Goal: Task Accomplishment & Management: Complete application form

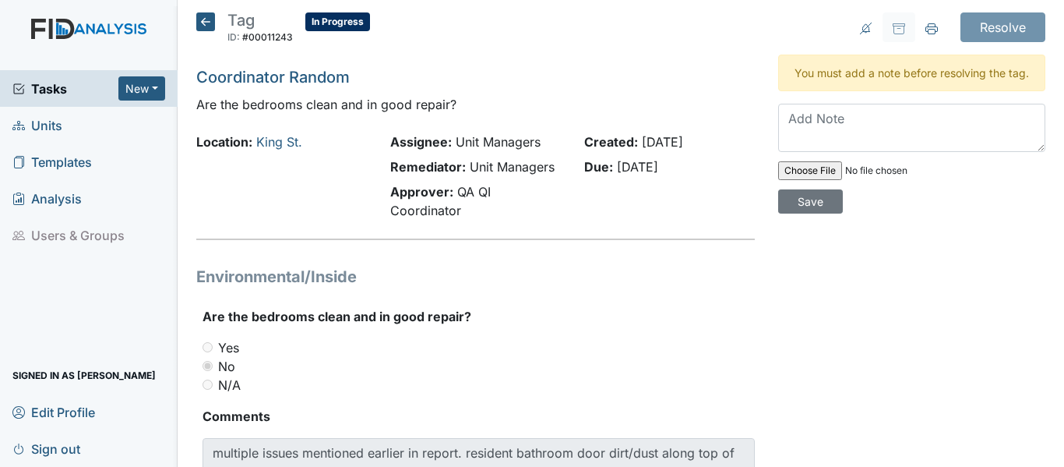
click at [26, 125] on span "Units" at bounding box center [37, 125] width 50 height 24
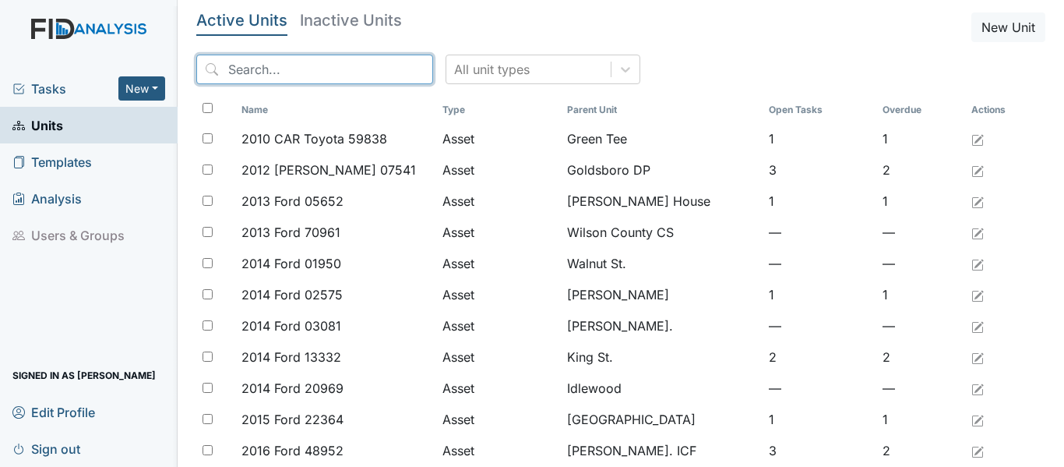
click at [252, 70] on input "search" at bounding box center [314, 70] width 237 height 30
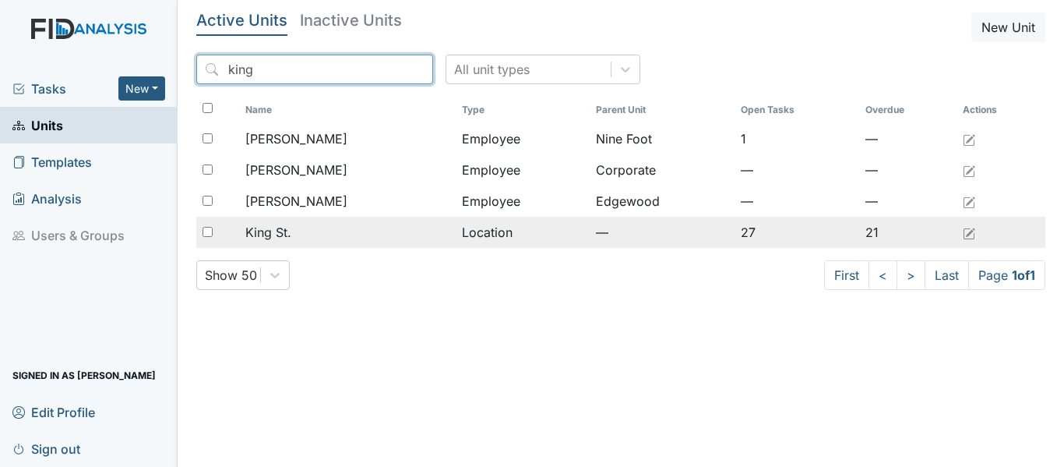
type input "king"
click at [268, 239] on span "King St." at bounding box center [268, 232] width 46 height 19
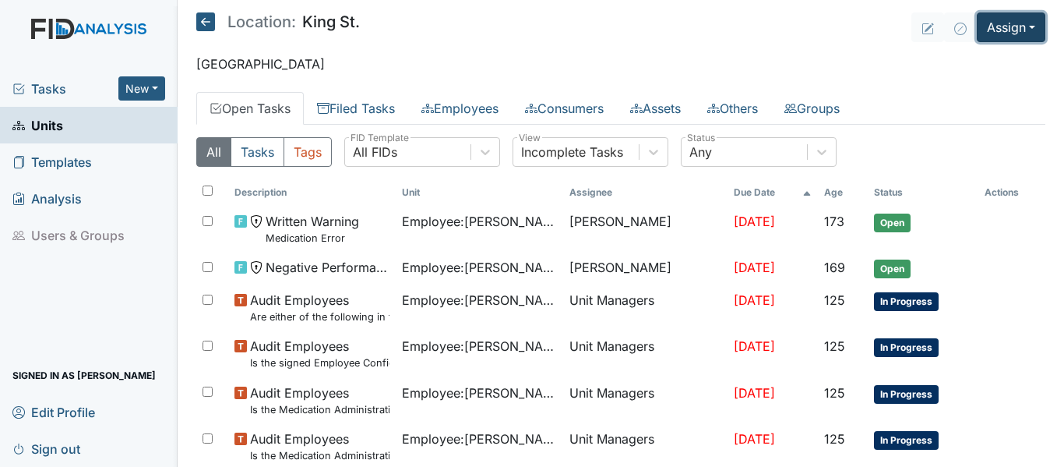
click at [1001, 19] on button "Assign" at bounding box center [1011, 27] width 69 height 30
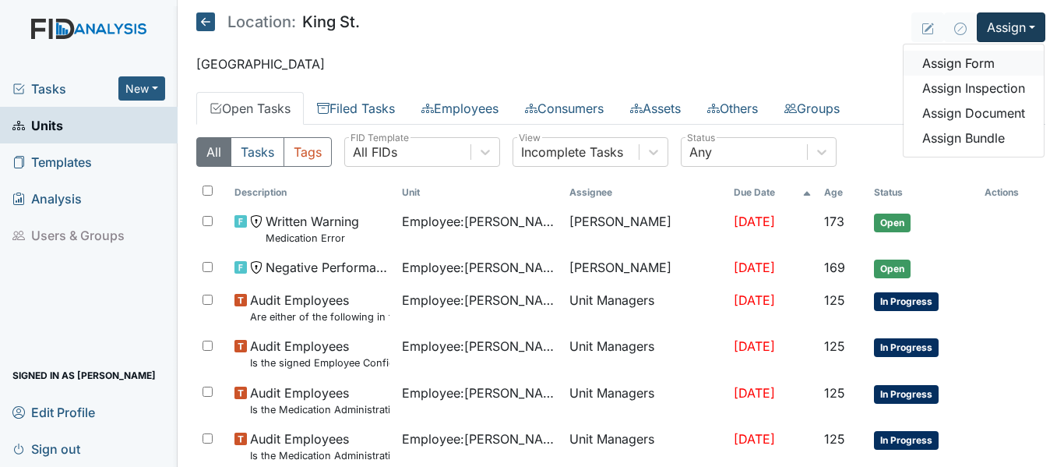
click at [961, 69] on link "Assign Form" at bounding box center [974, 63] width 140 height 25
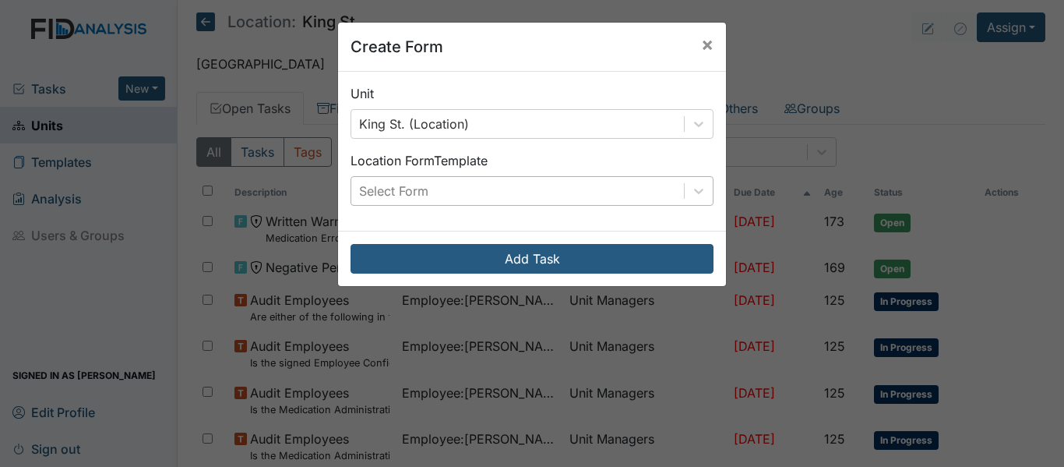
click at [563, 182] on div "Select Form" at bounding box center [517, 191] width 333 height 28
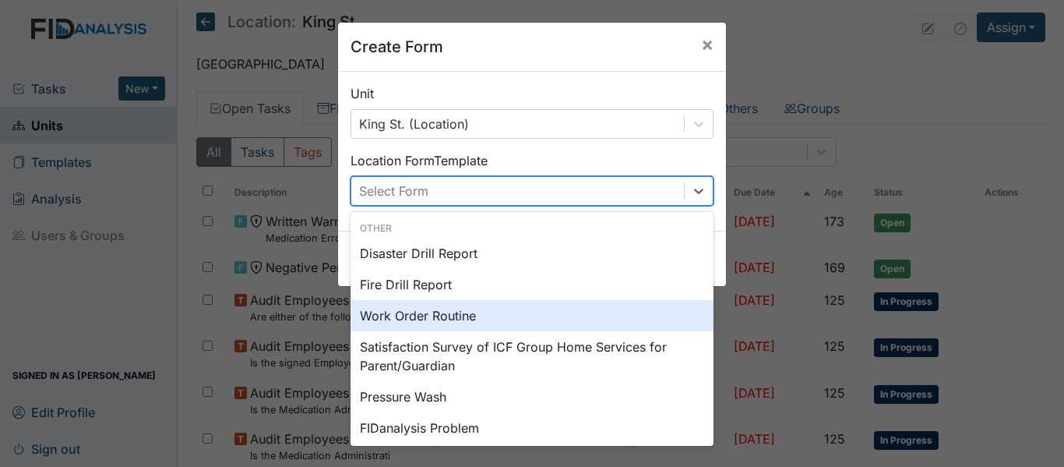
click at [406, 315] on div "Work Order Routine" at bounding box center [532, 315] width 363 height 31
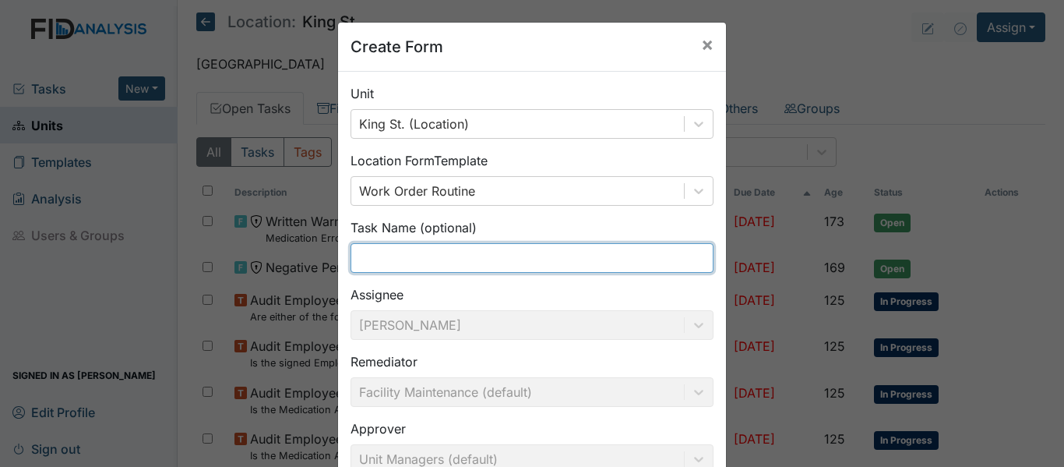
click at [438, 264] on input "text" at bounding box center [532, 258] width 363 height 30
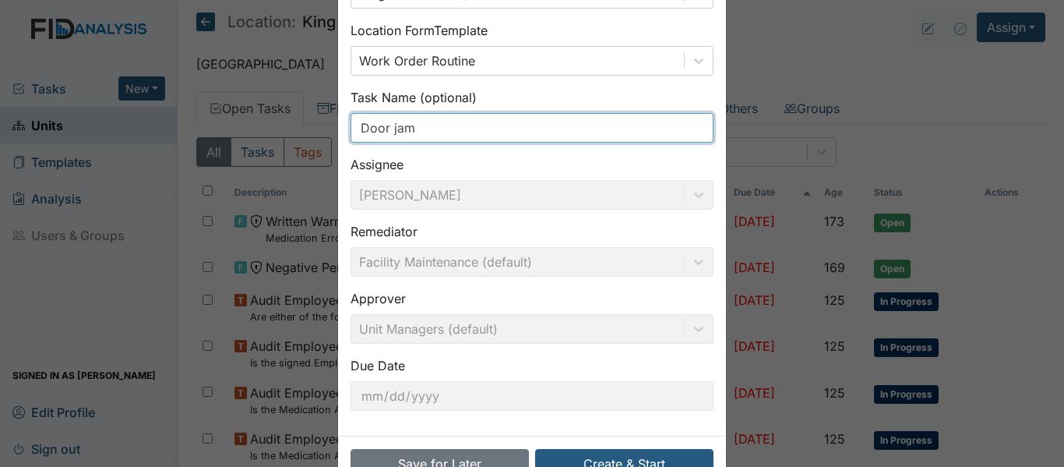
scroll to position [177, 0]
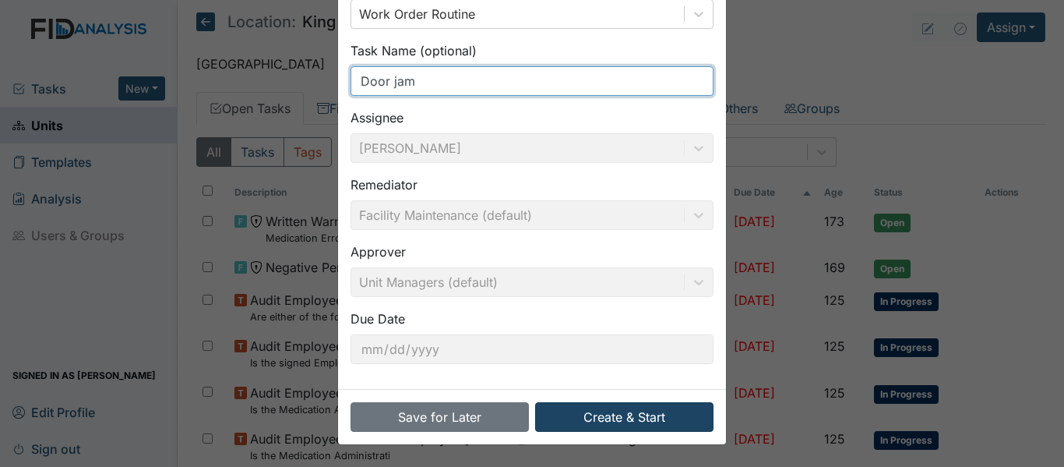
type input "Door jam"
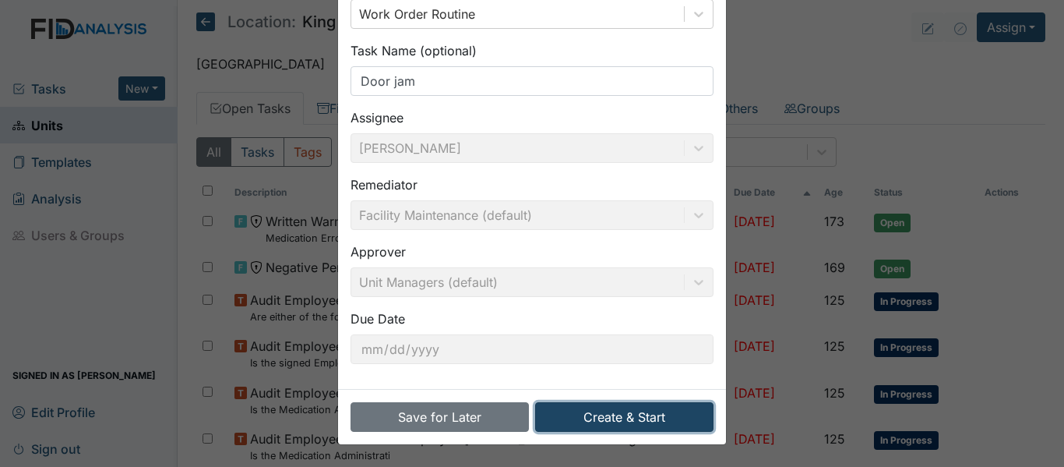
click at [639, 424] on button "Create & Start" at bounding box center [624, 417] width 178 height 30
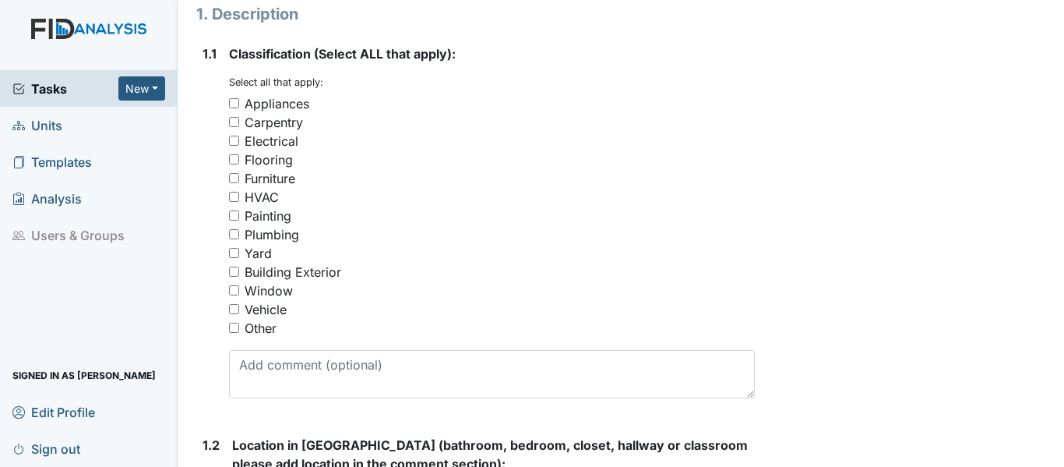
scroll to position [264, 0]
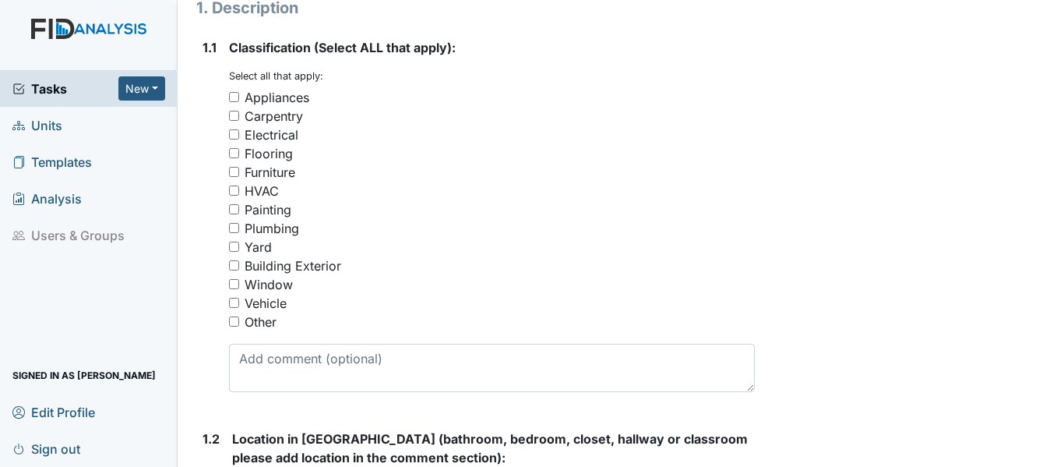
click at [283, 116] on div "Carpentry" at bounding box center [274, 116] width 58 height 19
click at [239, 116] on input "Carpentry" at bounding box center [234, 116] width 10 height 10
checkbox input "true"
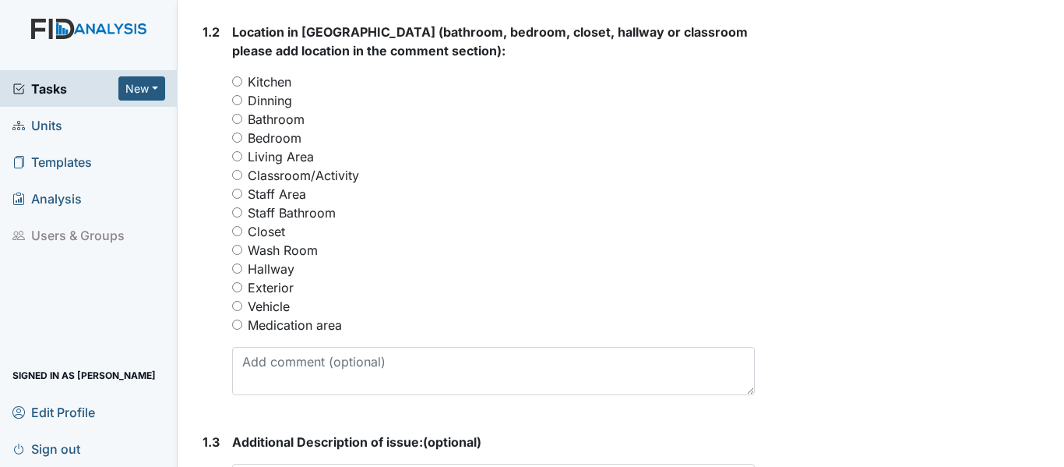
scroll to position [668, 0]
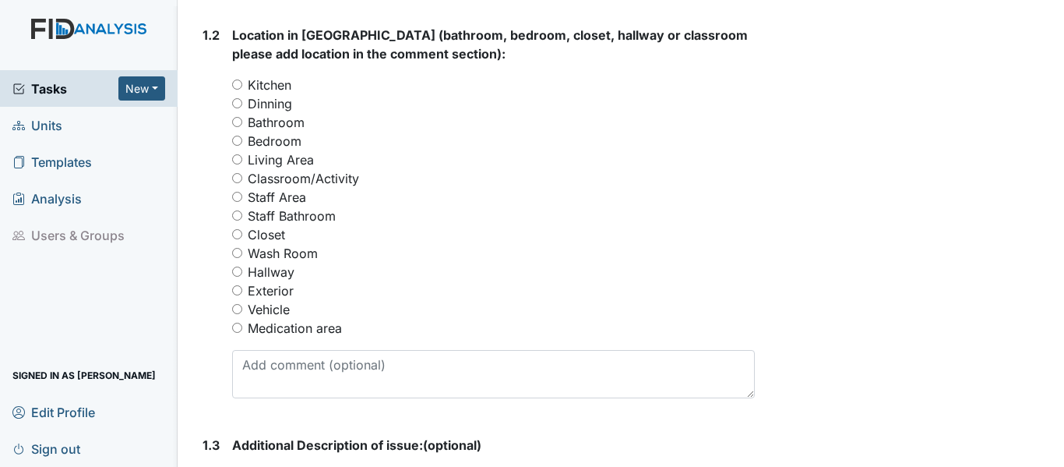
click at [278, 252] on label "Wash Room" at bounding box center [283, 253] width 70 height 19
click at [242, 252] on input "Wash Room" at bounding box center [237, 253] width 10 height 10
radio input "true"
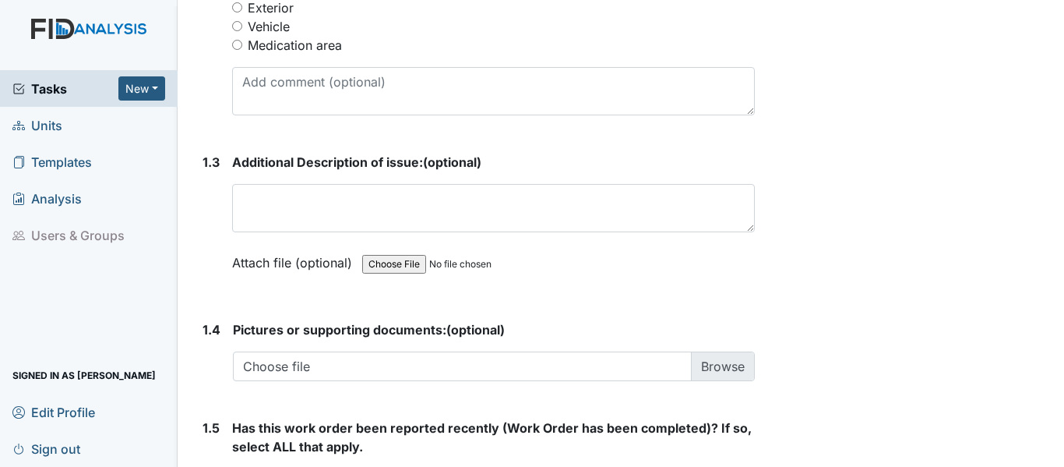
scroll to position [947, 0]
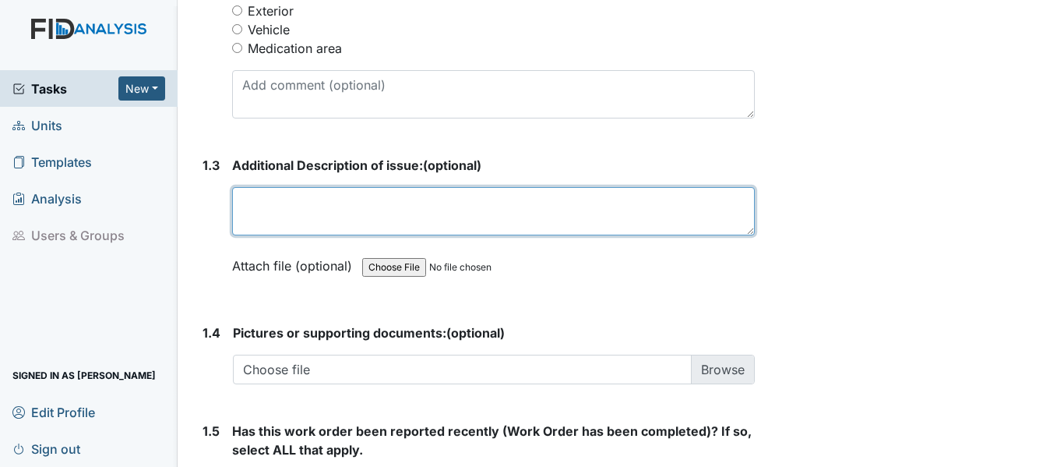
click at [451, 210] on textarea at bounding box center [493, 211] width 523 height 48
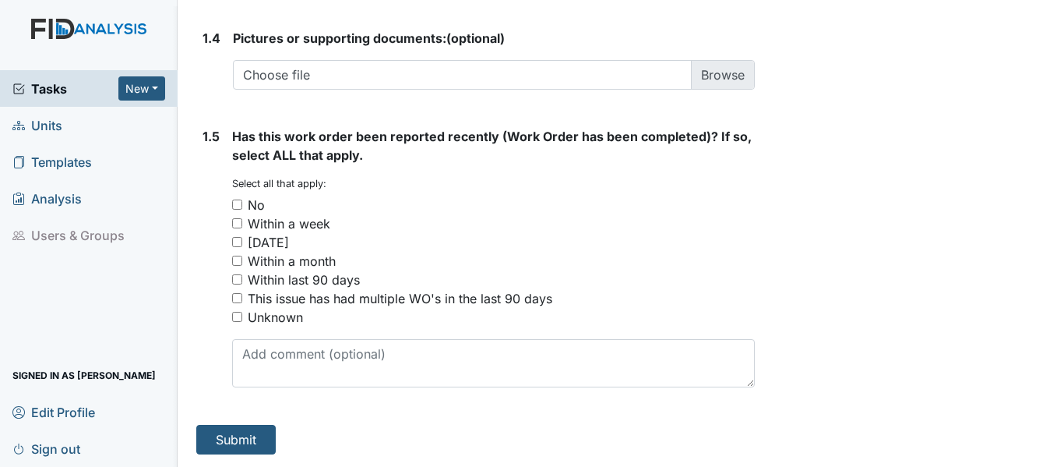
type textarea "Door jam coming apart in wash room"
click at [256, 205] on div "No" at bounding box center [256, 205] width 17 height 19
click at [242, 205] on input "No" at bounding box center [237, 204] width 10 height 10
checkbox input "true"
click at [227, 432] on button "Submit" at bounding box center [235, 440] width 79 height 30
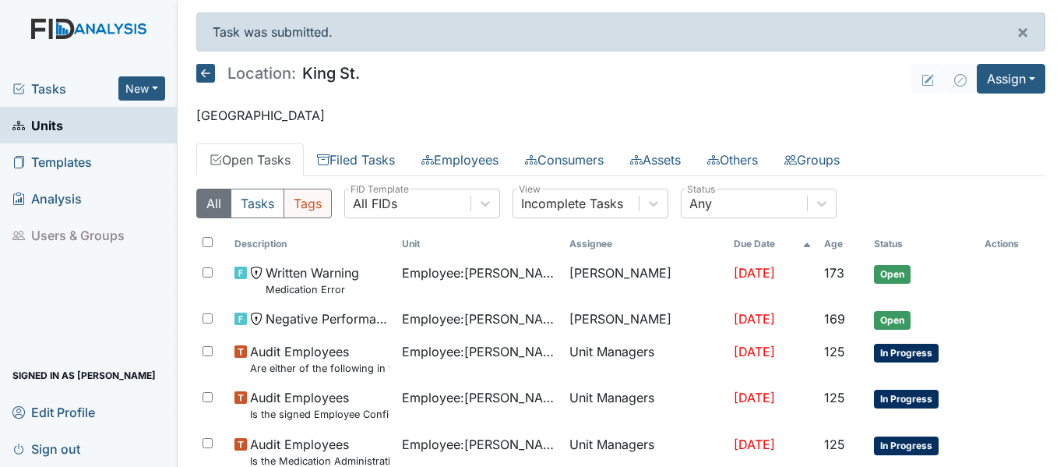
click at [322, 198] on button "Tags" at bounding box center [308, 204] width 48 height 30
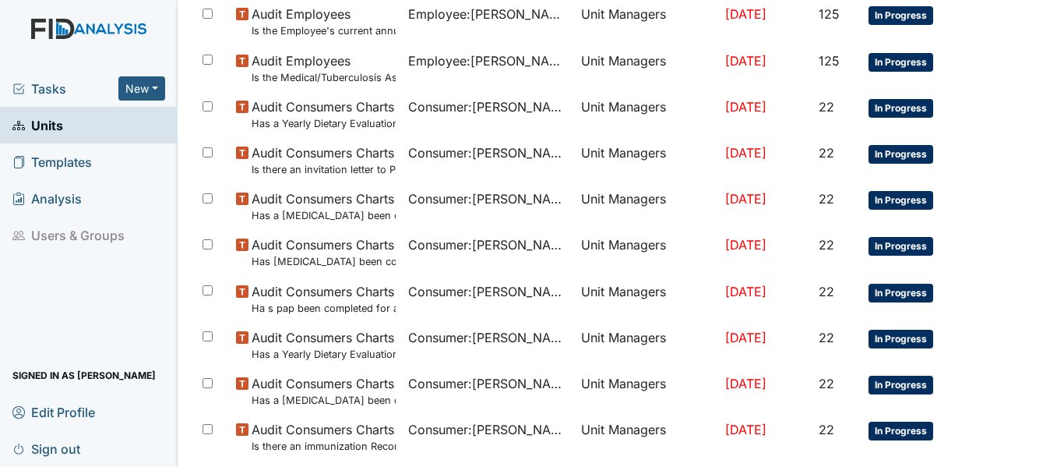
scroll to position [1253, 0]
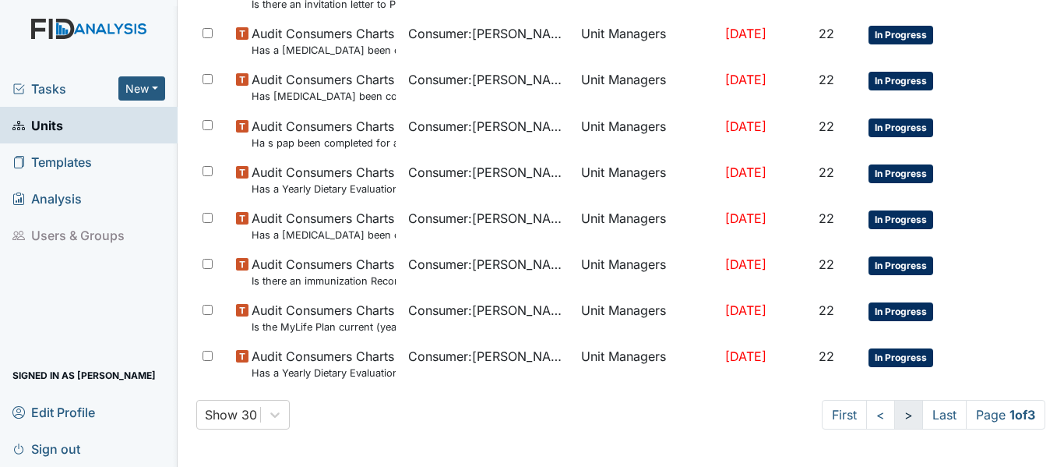
click at [894, 412] on link ">" at bounding box center [908, 415] width 29 height 30
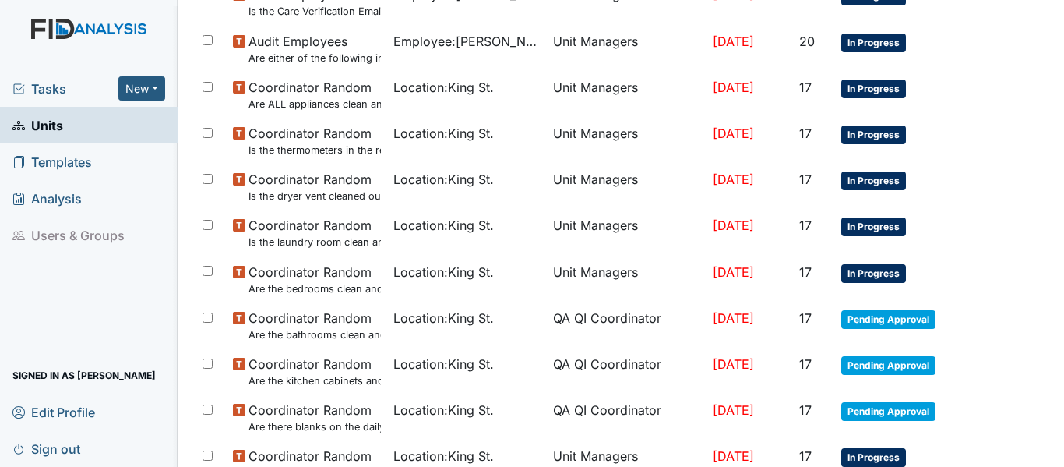
scroll to position [831, 0]
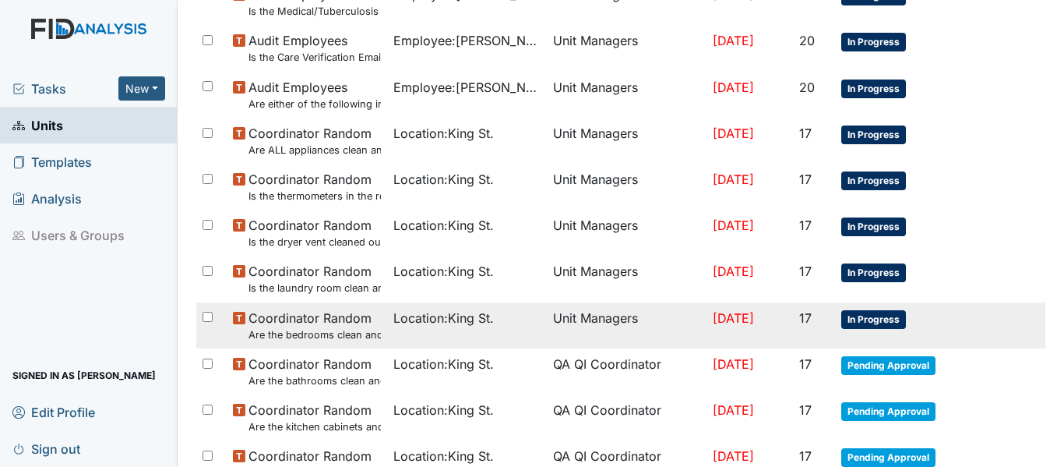
click at [868, 310] on span "In Progress" at bounding box center [873, 319] width 65 height 19
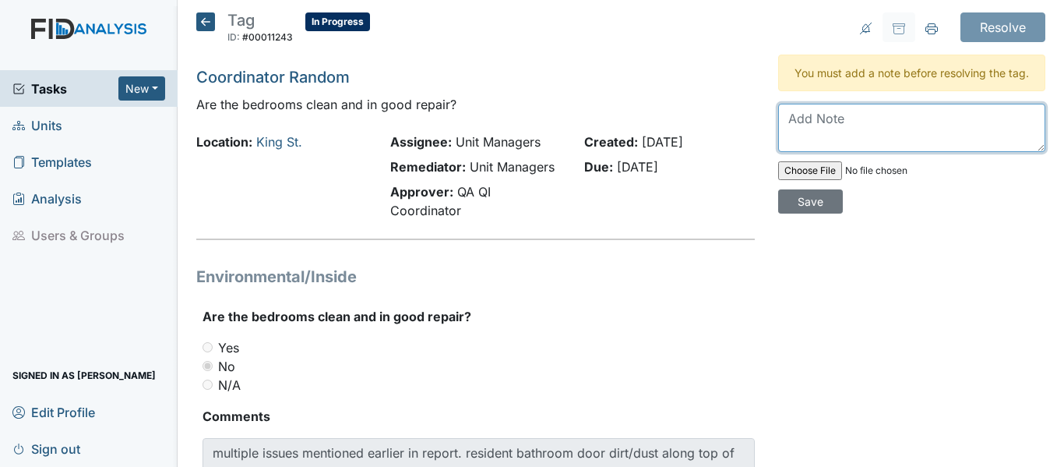
click at [840, 136] on textarea at bounding box center [911, 128] width 267 height 48
type textarea "Doors wiped and dusted"
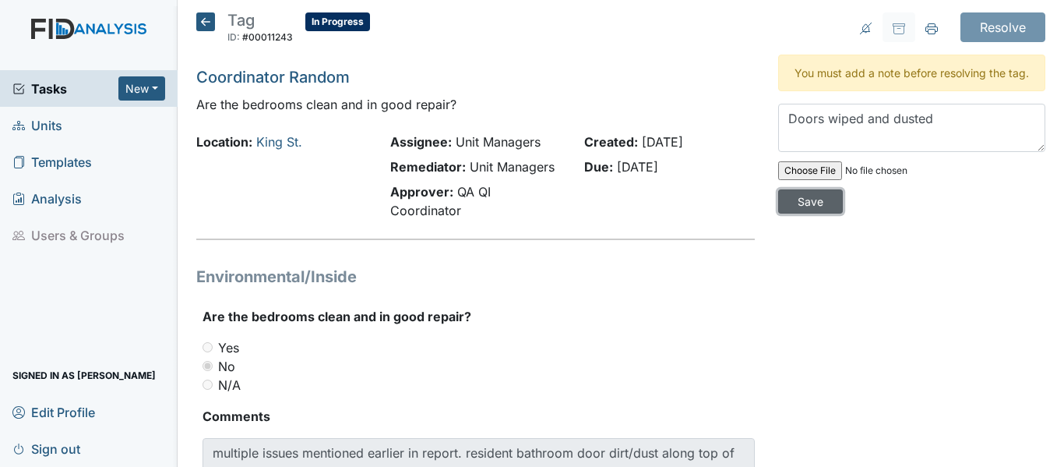
click at [788, 213] on input "Save" at bounding box center [810, 201] width 65 height 24
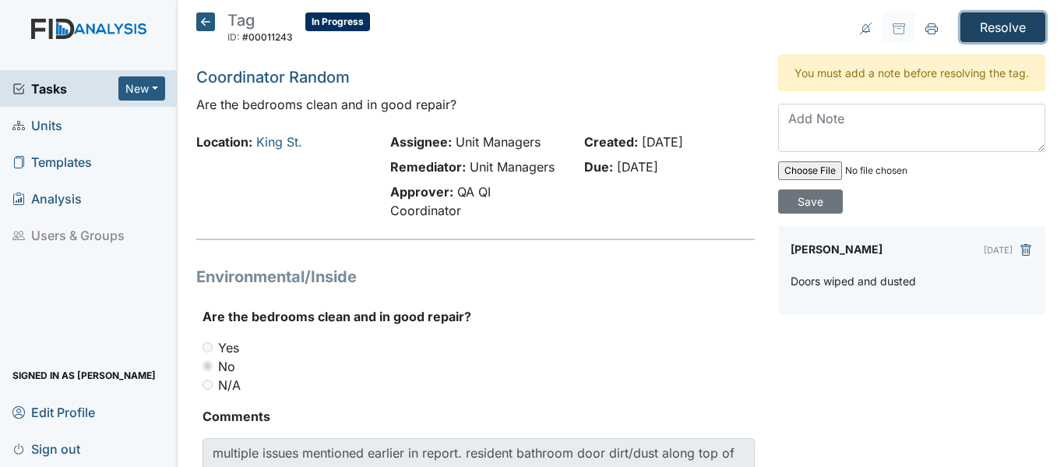
click at [999, 33] on input "Resolve" at bounding box center [1002, 27] width 85 height 30
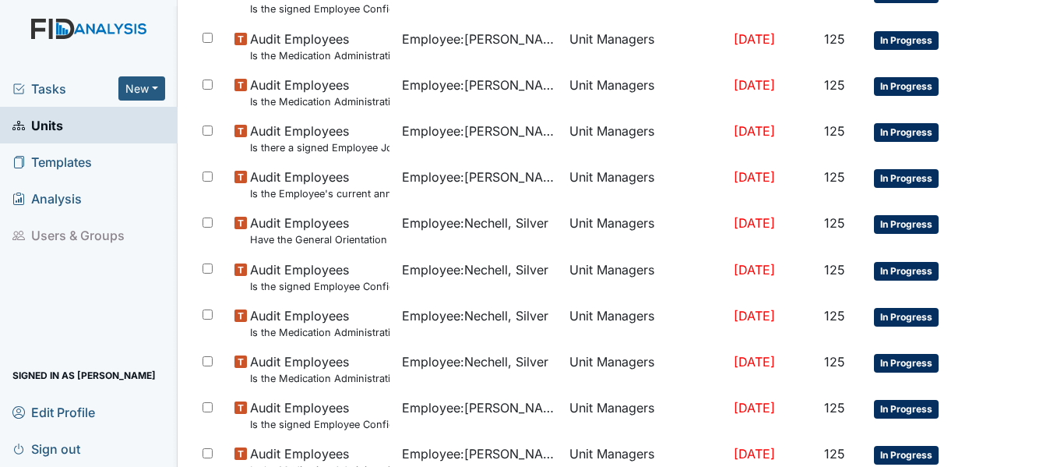
scroll to position [1213, 0]
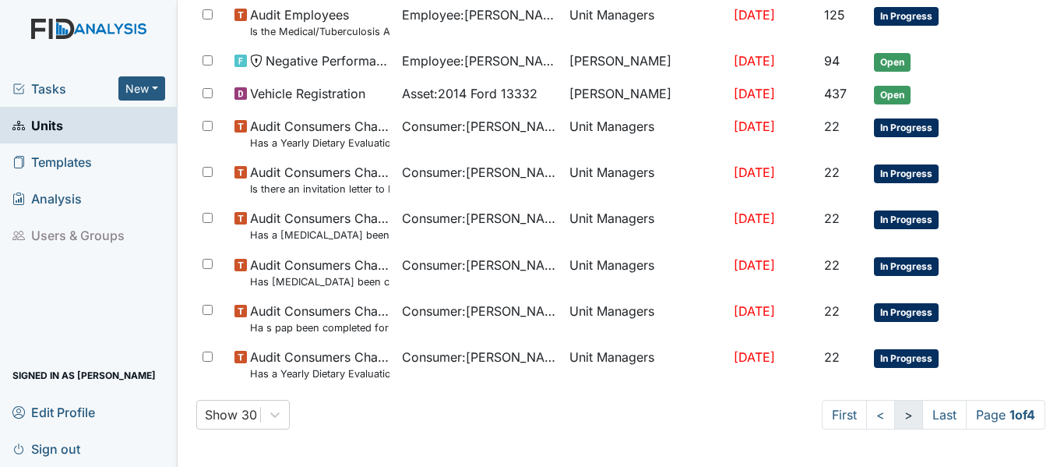
click at [894, 421] on link ">" at bounding box center [908, 415] width 29 height 30
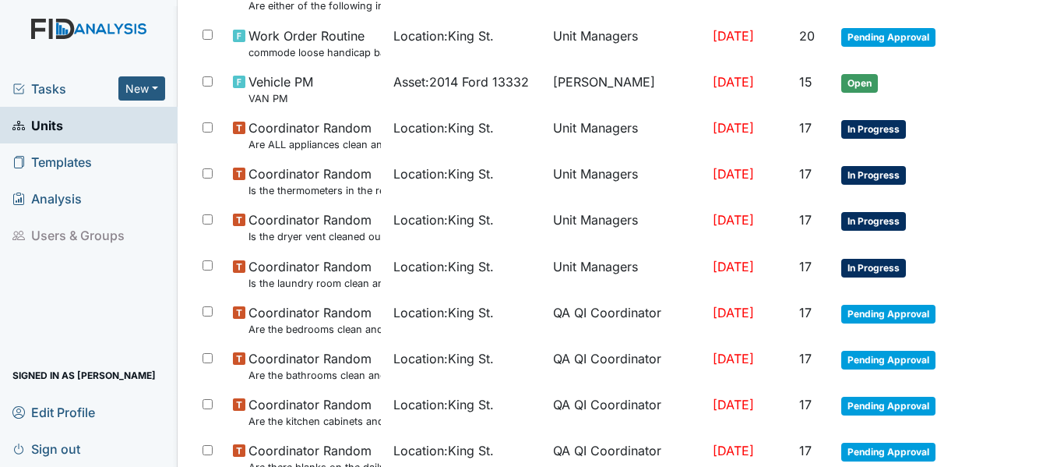
scroll to position [1119, 0]
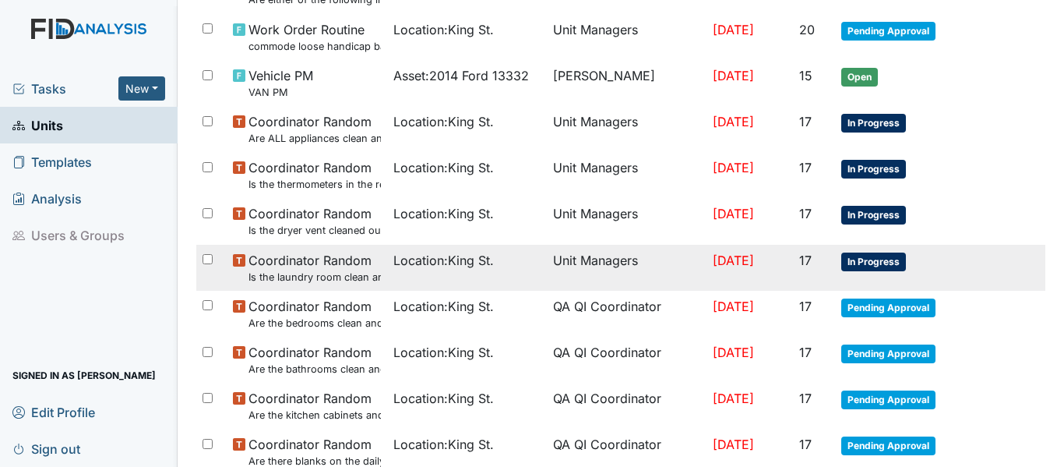
click at [875, 253] on span "In Progress" at bounding box center [873, 261] width 65 height 19
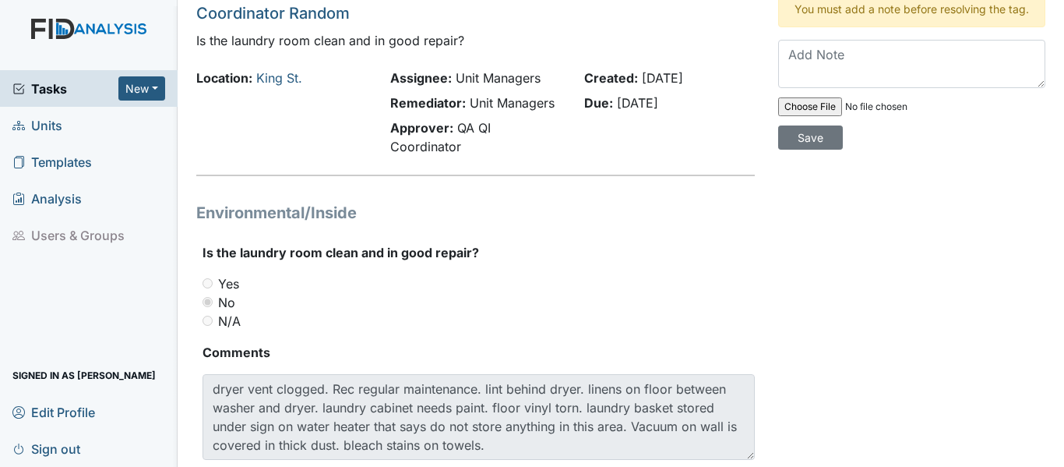
scroll to position [63, 0]
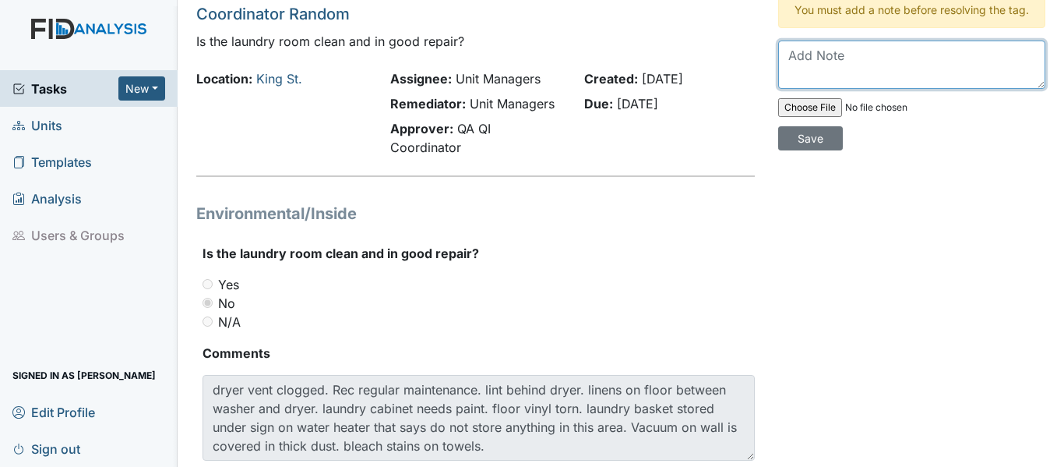
click at [841, 77] on textarea at bounding box center [911, 65] width 267 height 48
type textarea "D"
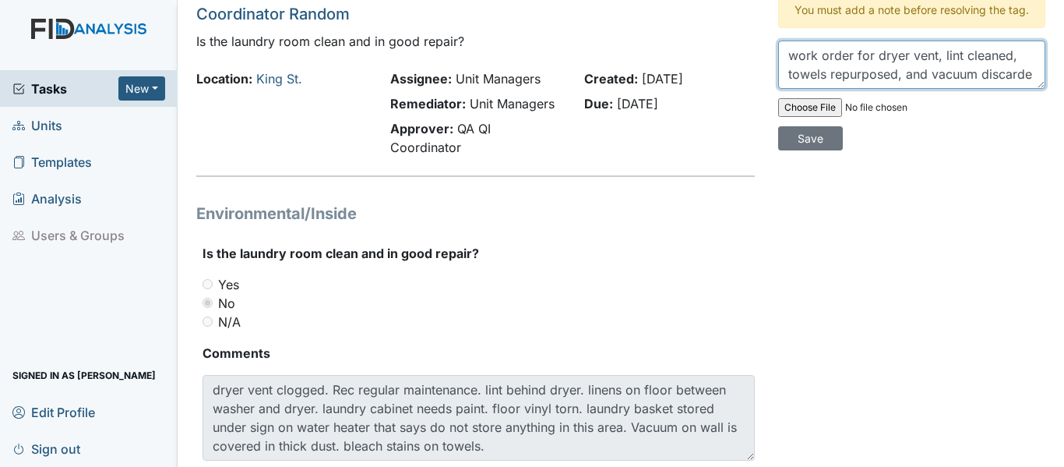
scroll to position [12, 0]
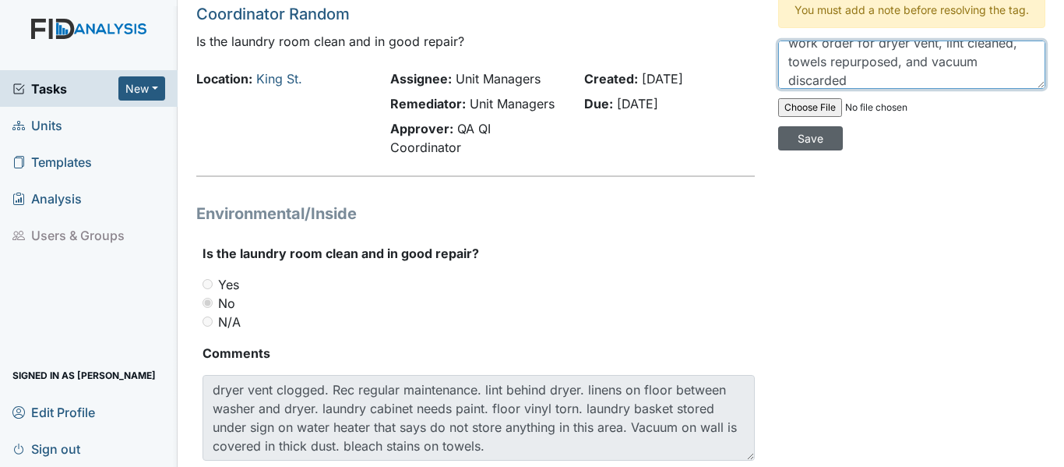
type textarea "work order for dryer vent, lint cleaned, towels repurposed, and vacuum discarded"
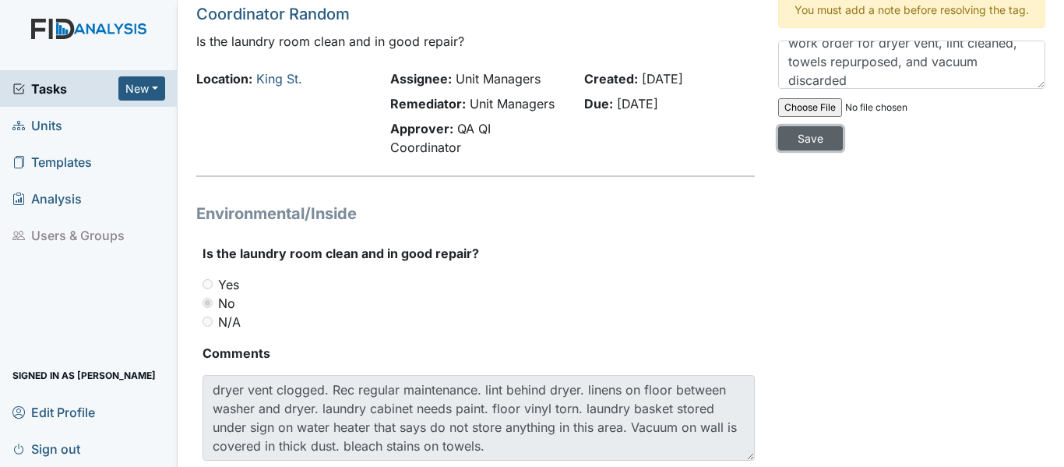
click at [806, 150] on input "Save" at bounding box center [810, 138] width 65 height 24
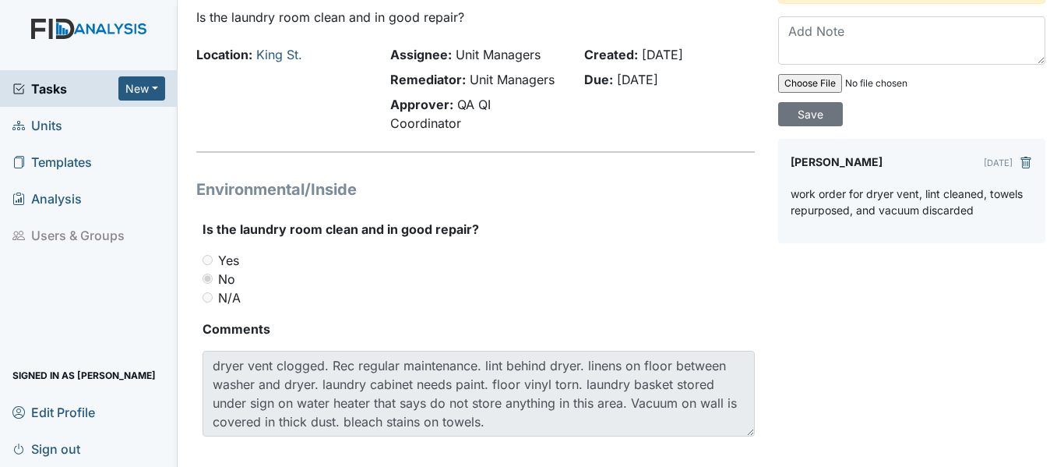
scroll to position [89, 0]
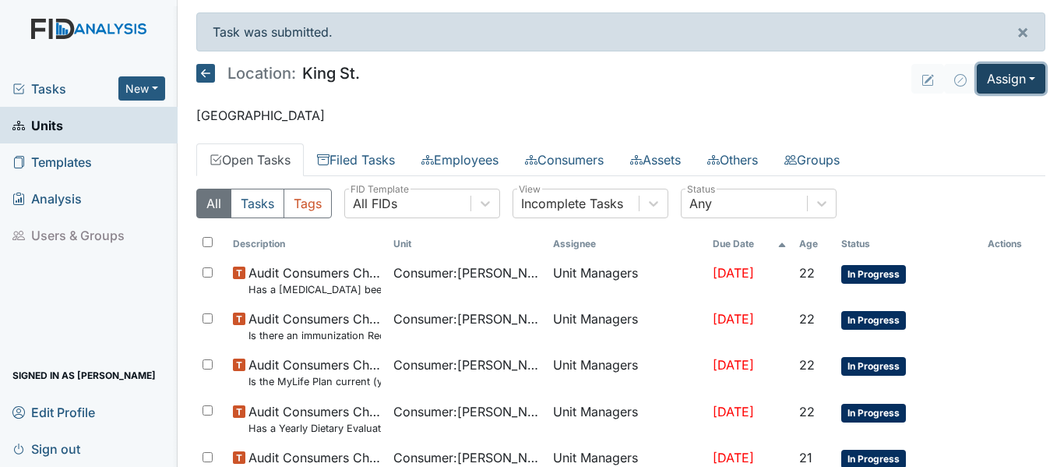
click at [977, 80] on button "Assign" at bounding box center [1011, 79] width 69 height 30
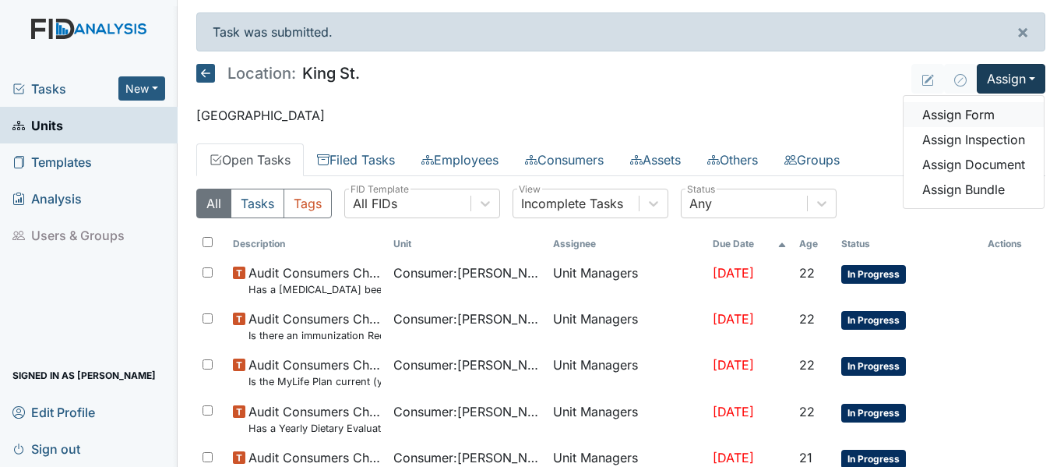
click at [946, 118] on link "Assign Form" at bounding box center [974, 114] width 140 height 25
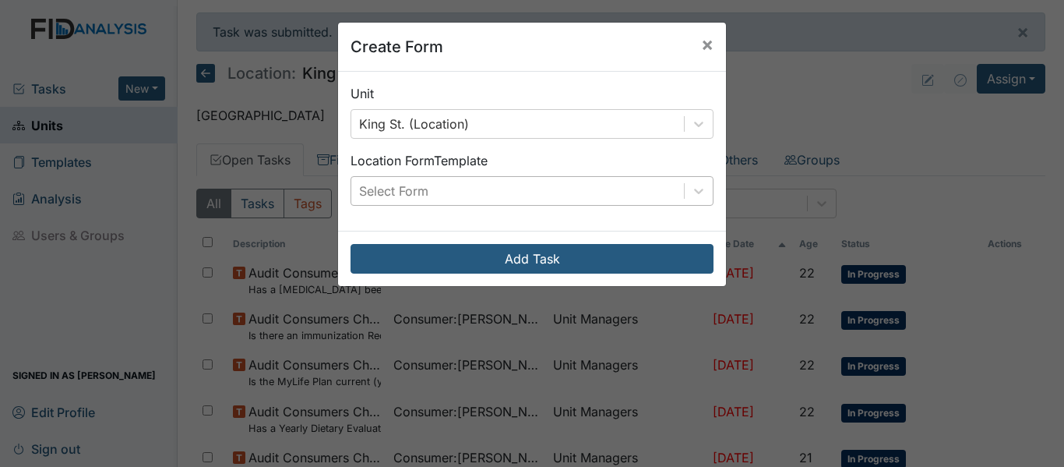
click at [541, 203] on div "Select Form" at bounding box center [517, 191] width 333 height 28
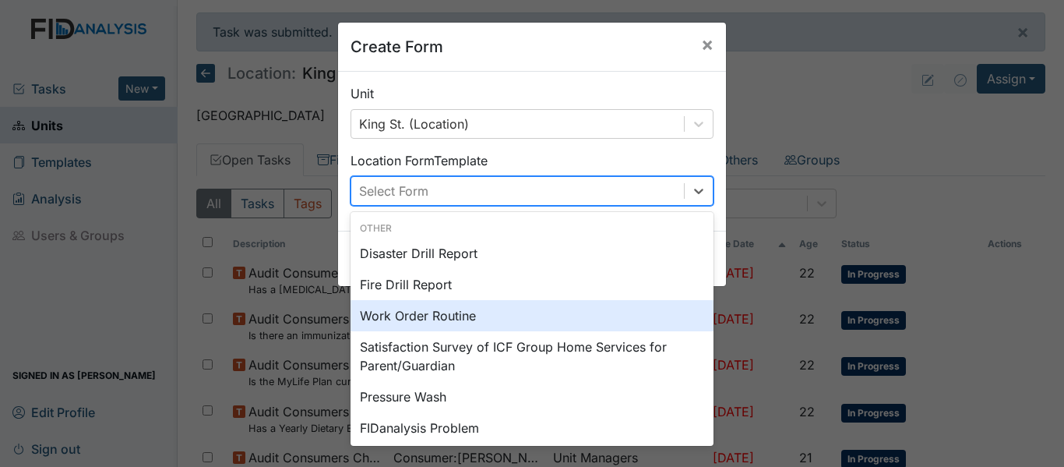
click at [401, 320] on div "Work Order Routine" at bounding box center [532, 315] width 363 height 31
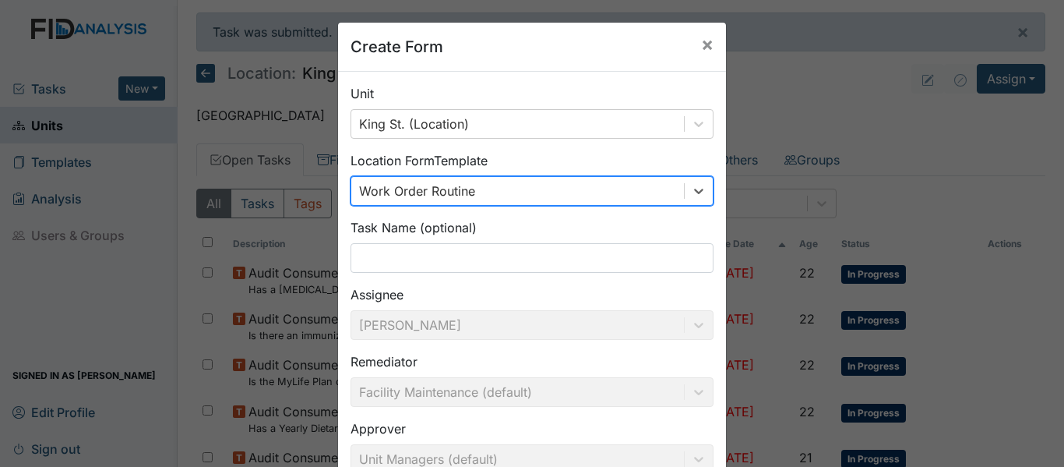
click at [398, 273] on div "Unit King St. (Location) Location Form Template option Work Order Routine, sele…" at bounding box center [532, 319] width 388 height 494
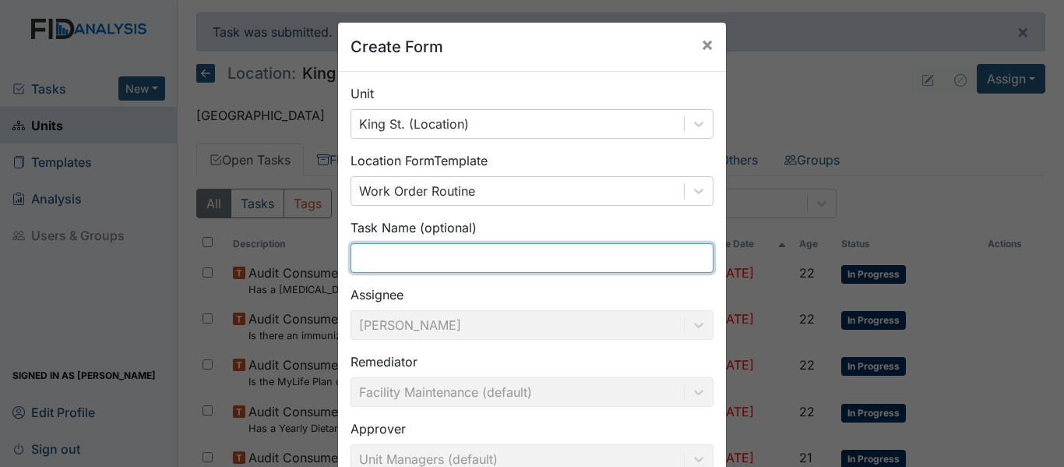
click at [400, 261] on input "text" at bounding box center [532, 258] width 363 height 30
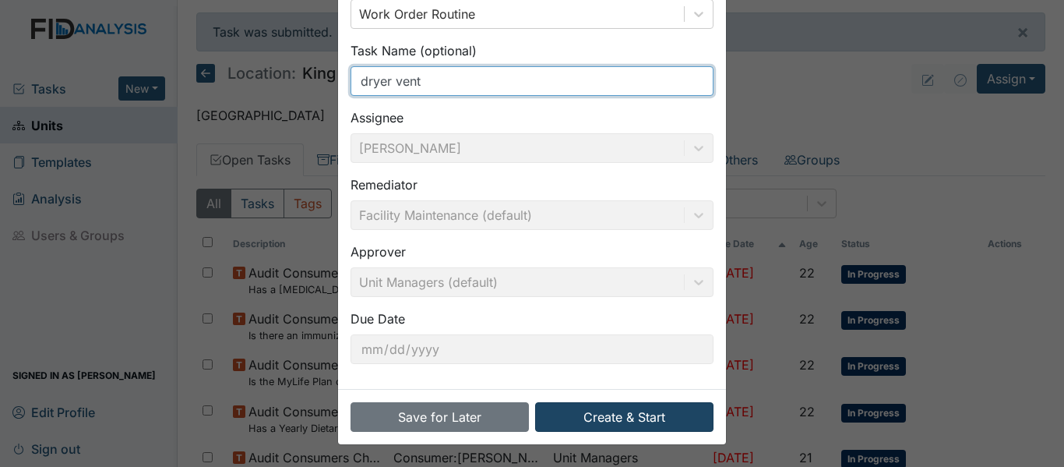
type input "dryer vent"
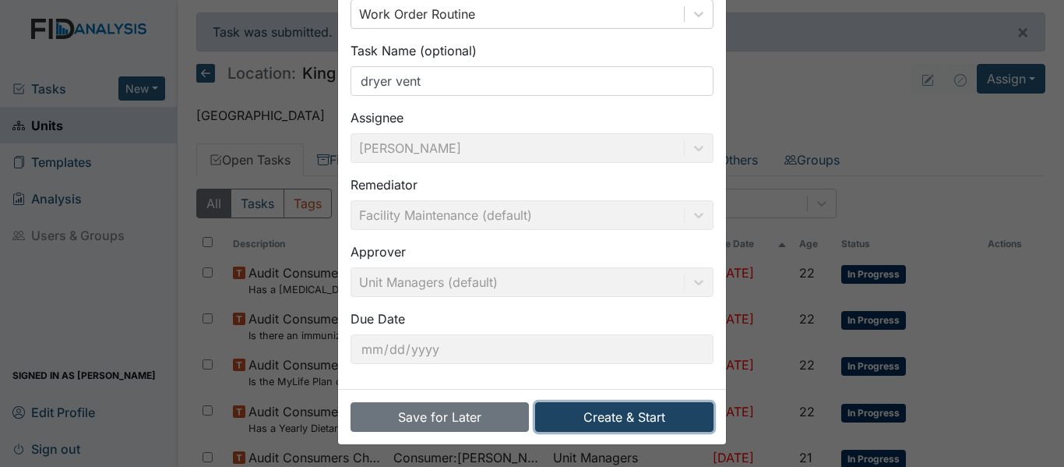
click at [608, 417] on button "Create & Start" at bounding box center [624, 417] width 178 height 30
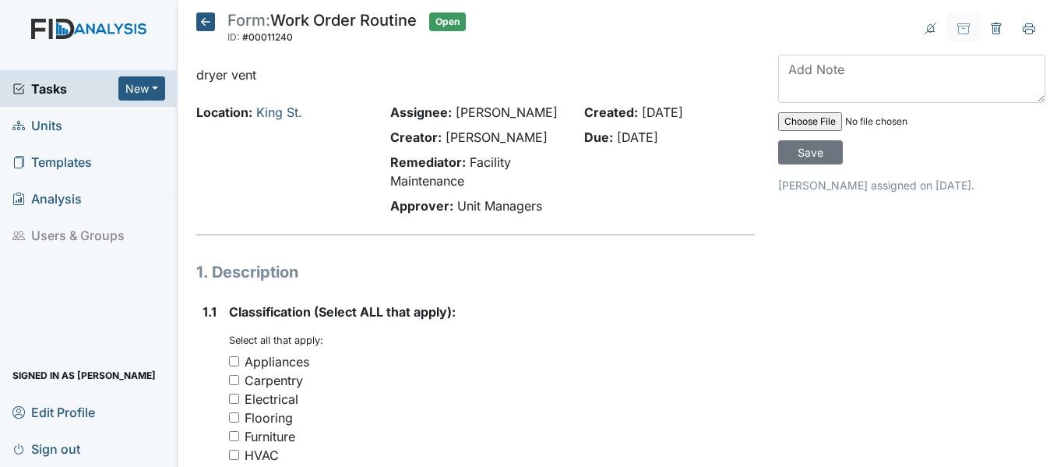
click at [289, 365] on div "Appliances" at bounding box center [277, 361] width 65 height 19
click at [239, 365] on input "Appliances" at bounding box center [234, 361] width 10 height 10
checkbox input "true"
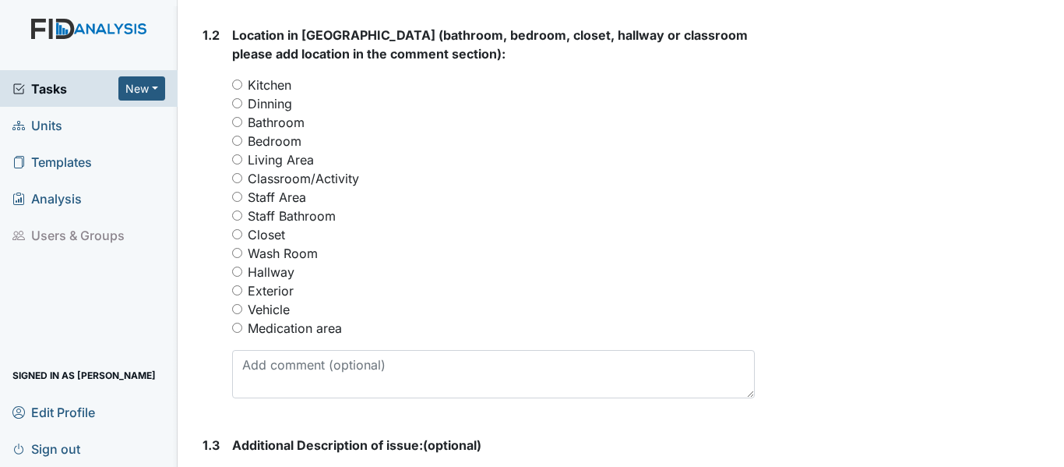
scroll to position [656, 0]
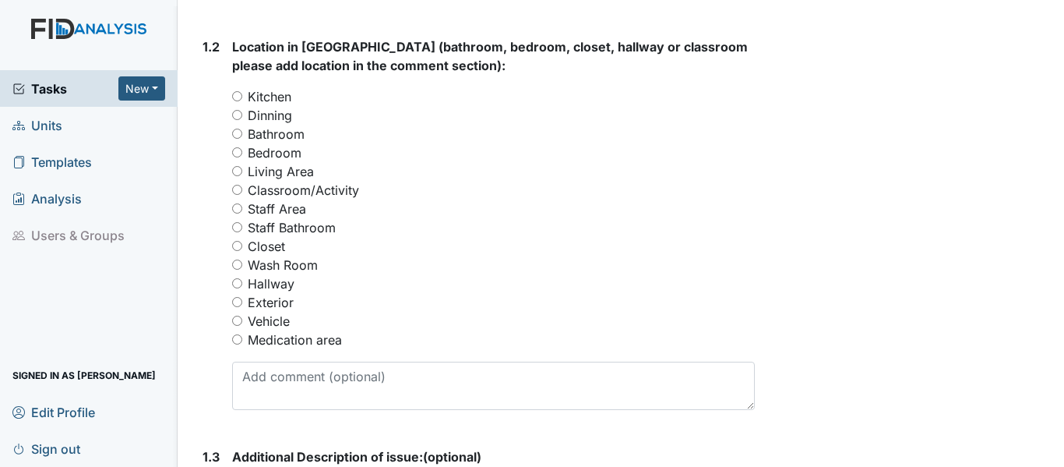
click at [270, 270] on label "Wash Room" at bounding box center [283, 265] width 70 height 19
click at [242, 270] on input "Wash Room" at bounding box center [237, 264] width 10 height 10
radio input "true"
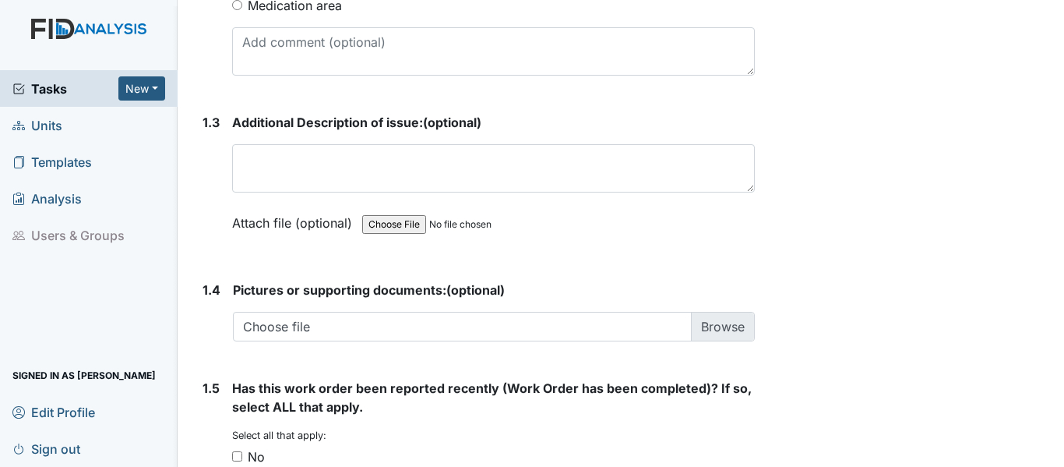
scroll to position [996, 0]
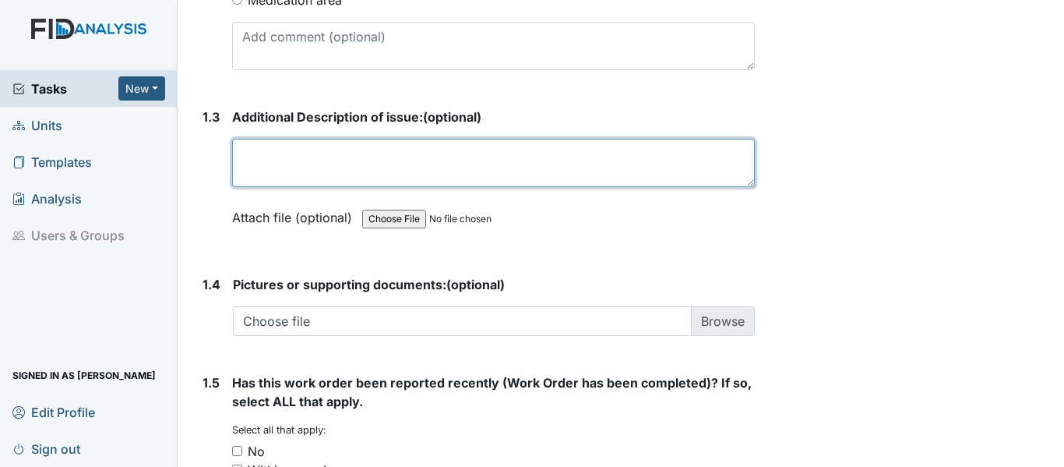
click at [418, 155] on textarea at bounding box center [493, 163] width 523 height 48
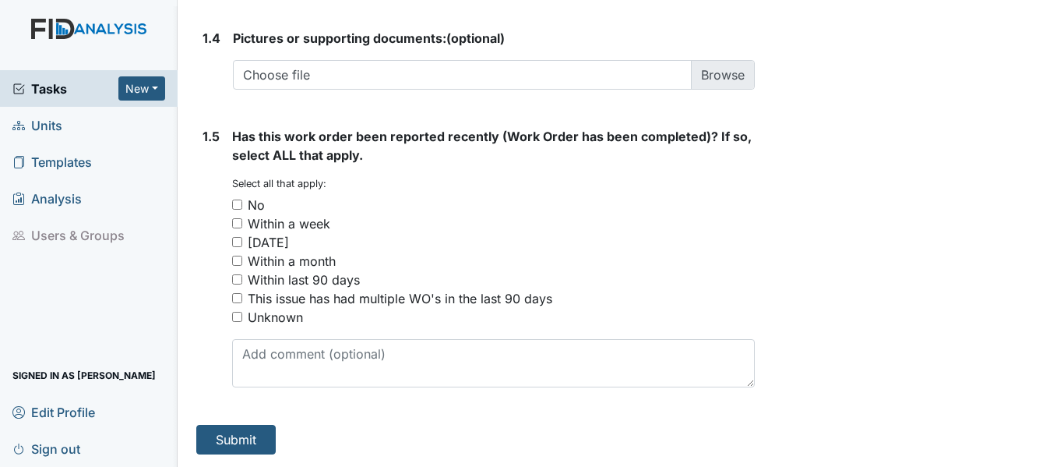
type textarea "QA/QI stated dryer vent was clogged"
click at [252, 203] on div "No" at bounding box center [256, 205] width 17 height 19
click at [242, 203] on input "No" at bounding box center [237, 204] width 10 height 10
checkbox input "true"
click at [248, 436] on button "Submit" at bounding box center [235, 440] width 79 height 30
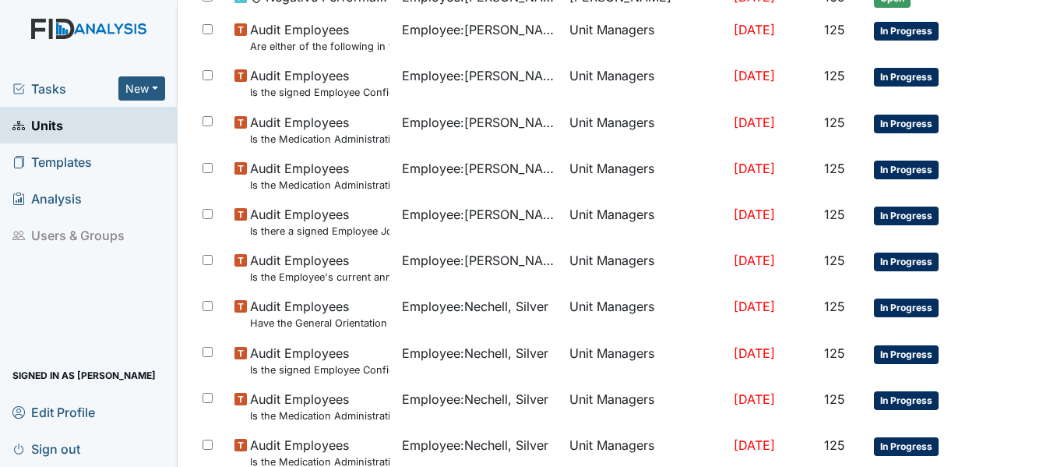
scroll to position [1213, 0]
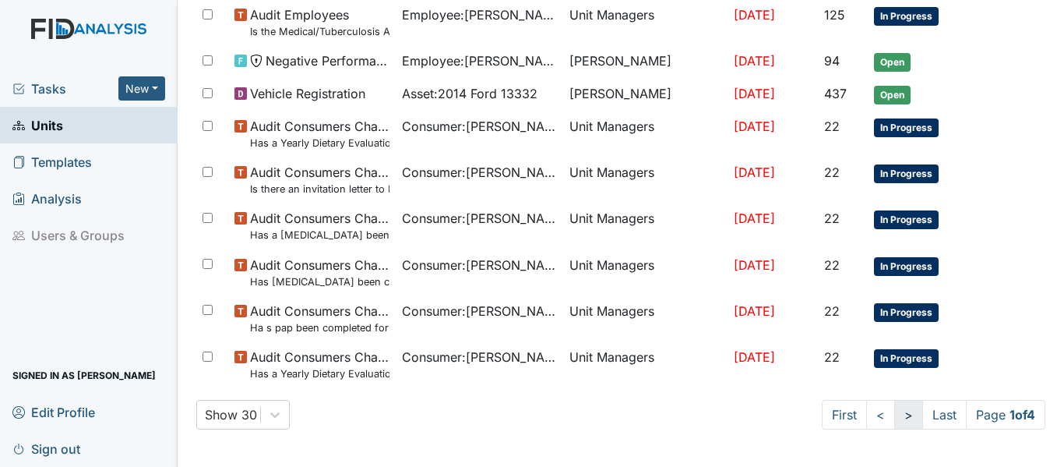
click at [894, 424] on link ">" at bounding box center [908, 415] width 29 height 30
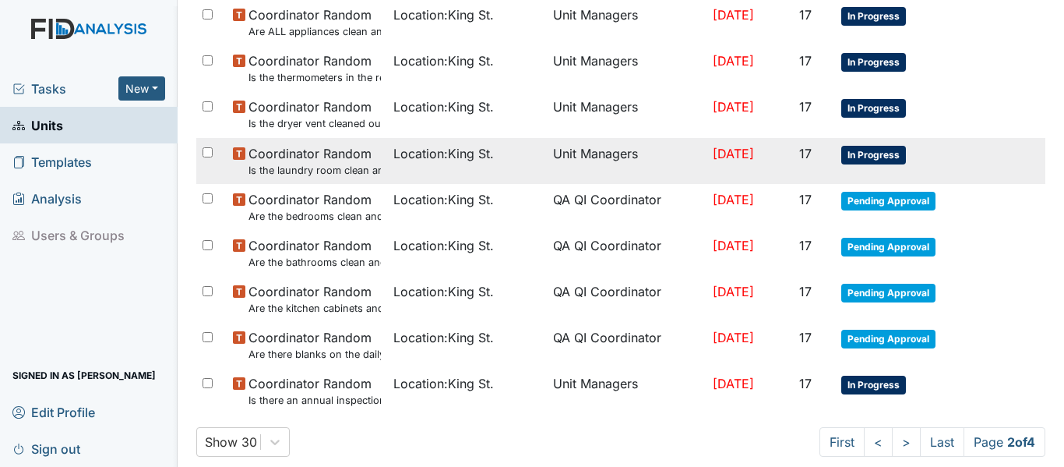
click at [858, 156] on span "In Progress" at bounding box center [873, 155] width 65 height 19
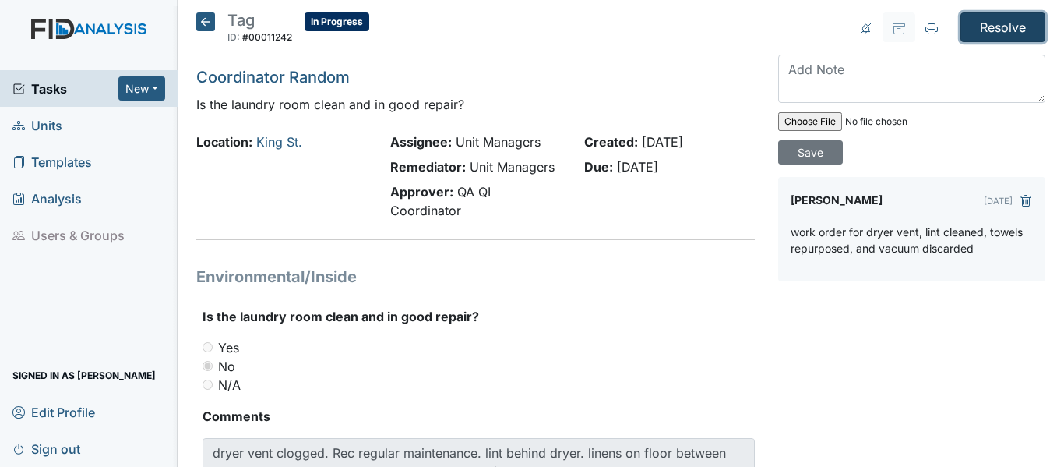
click at [982, 26] on input "Resolve" at bounding box center [1002, 27] width 85 height 30
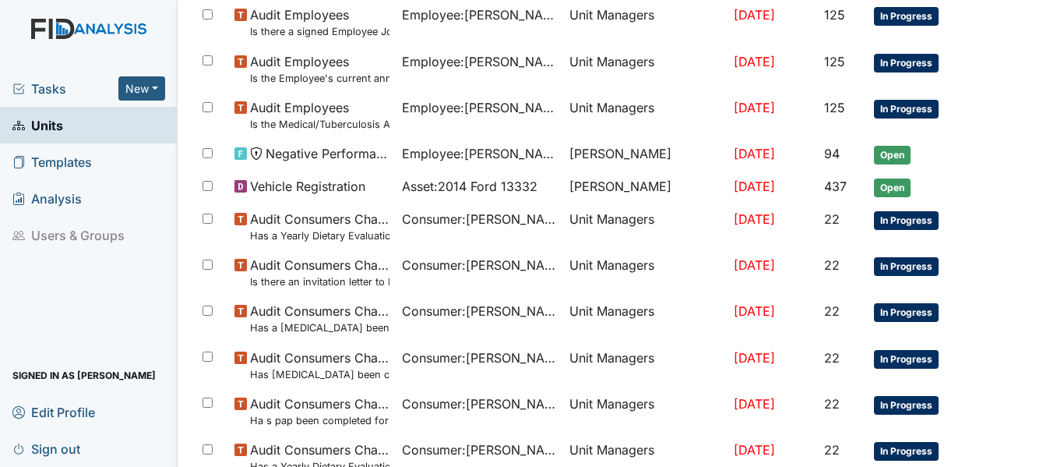
scroll to position [1213, 0]
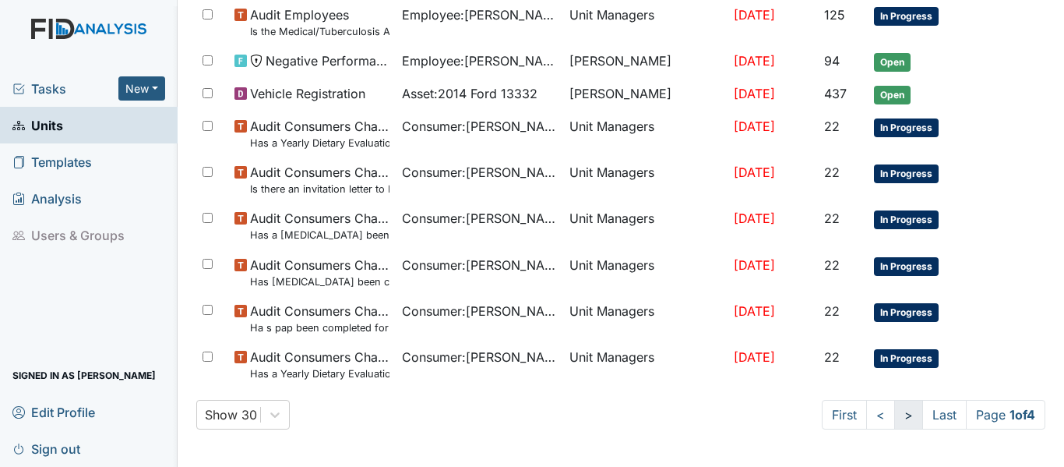
click at [895, 421] on link ">" at bounding box center [908, 415] width 29 height 30
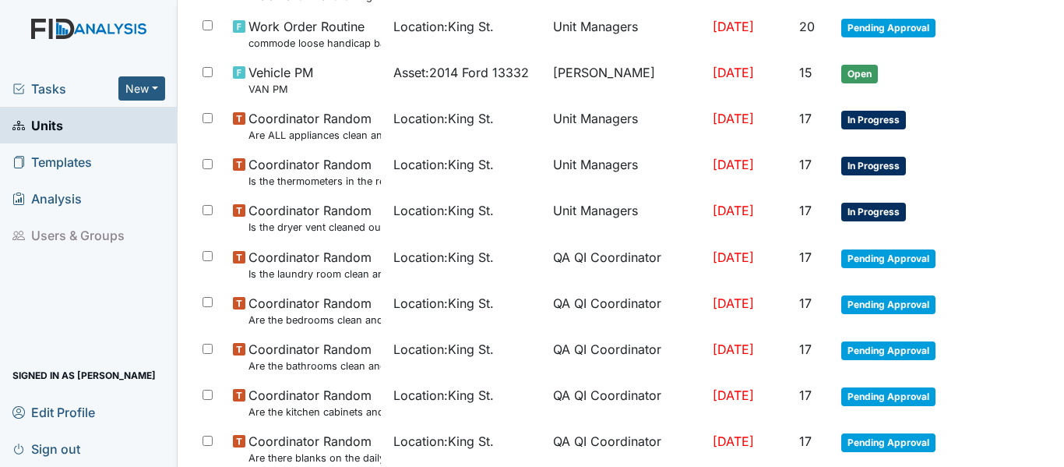
scroll to position [1119, 0]
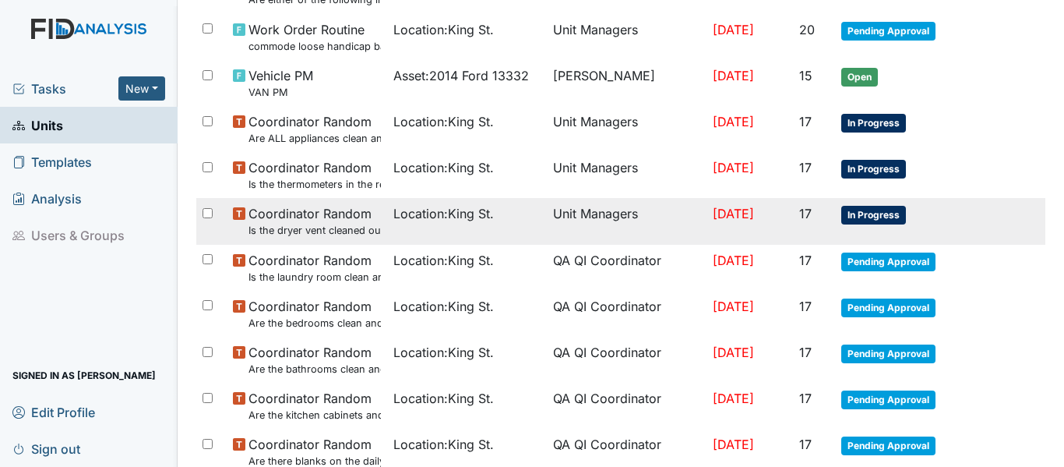
click at [854, 220] on span "In Progress" at bounding box center [873, 215] width 65 height 19
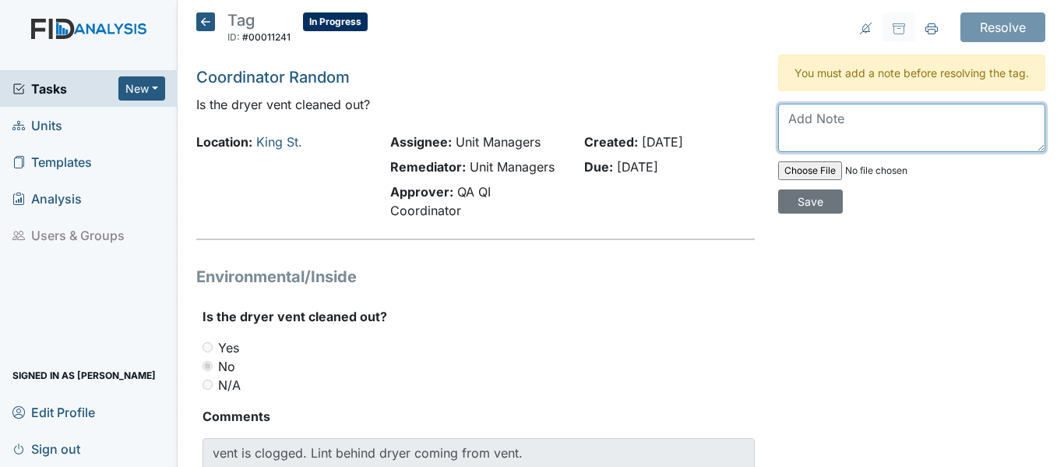
click at [848, 146] on textarea at bounding box center [911, 128] width 267 height 48
type textarea "work order placed"
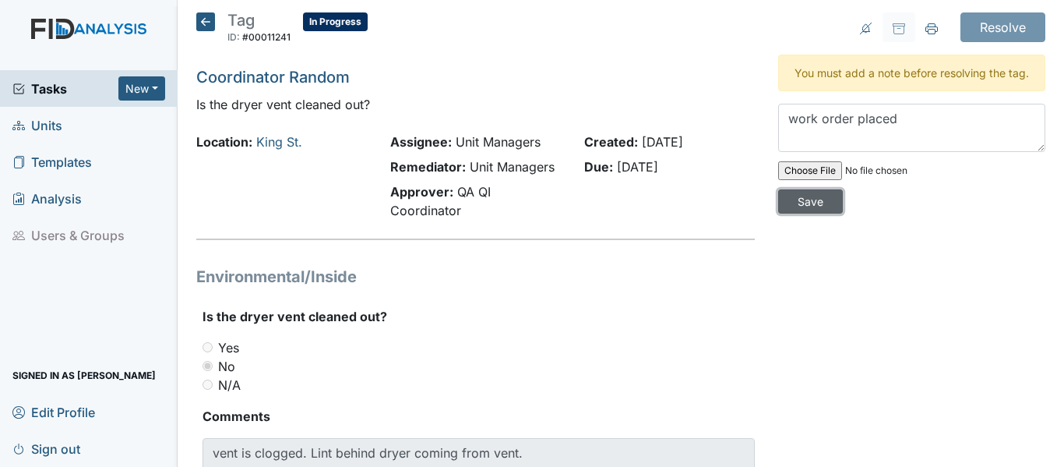
click at [802, 213] on input "Save" at bounding box center [810, 201] width 65 height 24
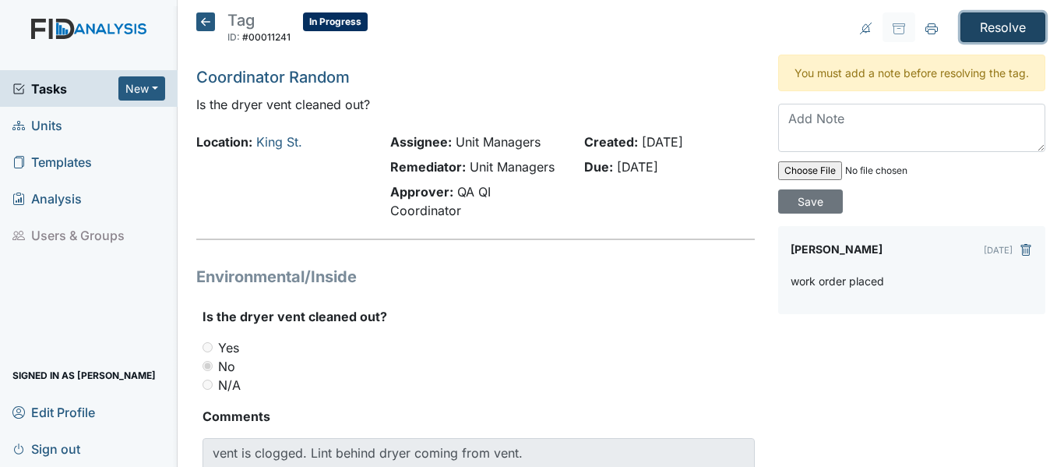
click at [1017, 30] on input "Resolve" at bounding box center [1002, 27] width 85 height 30
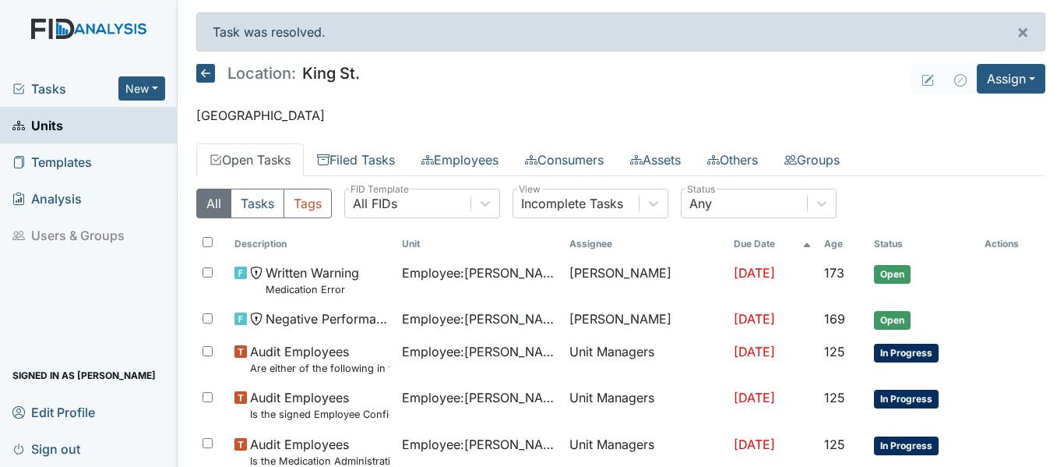
scroll to position [1213, 0]
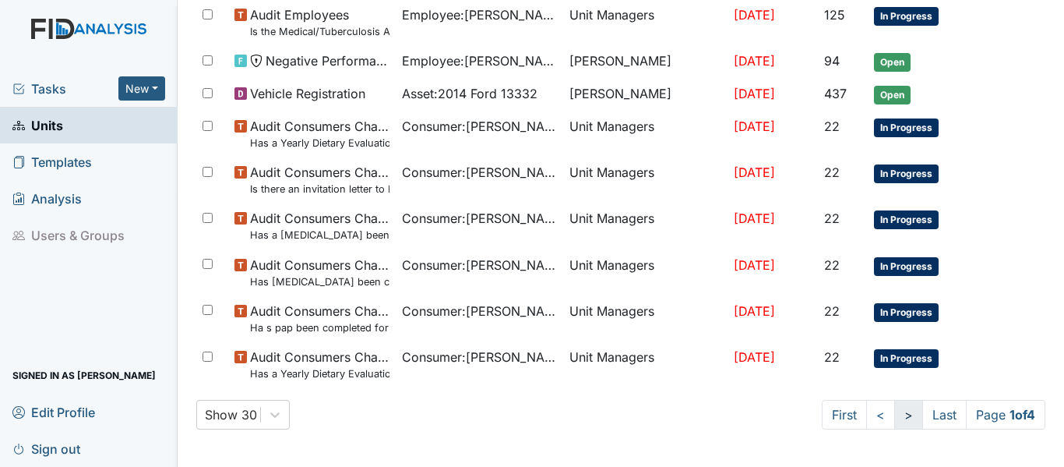
click at [894, 414] on link ">" at bounding box center [908, 415] width 29 height 30
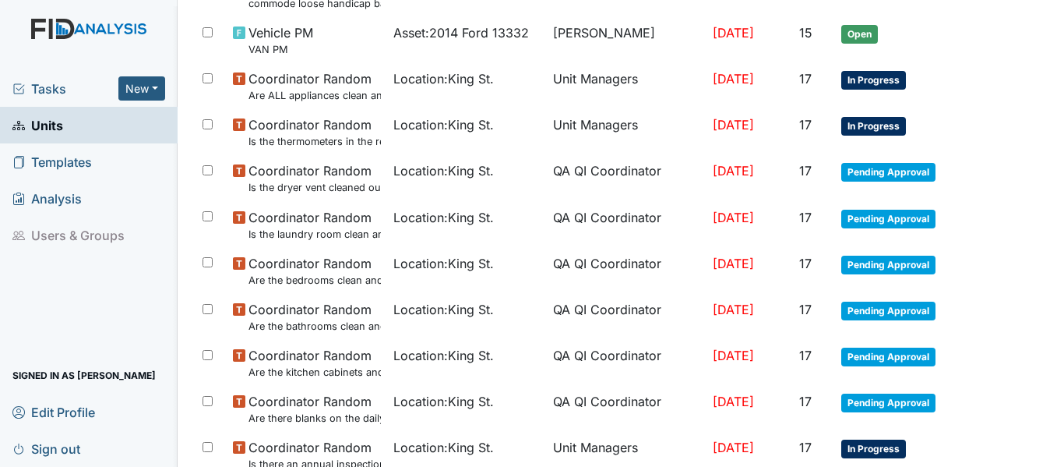
scroll to position [1131, 0]
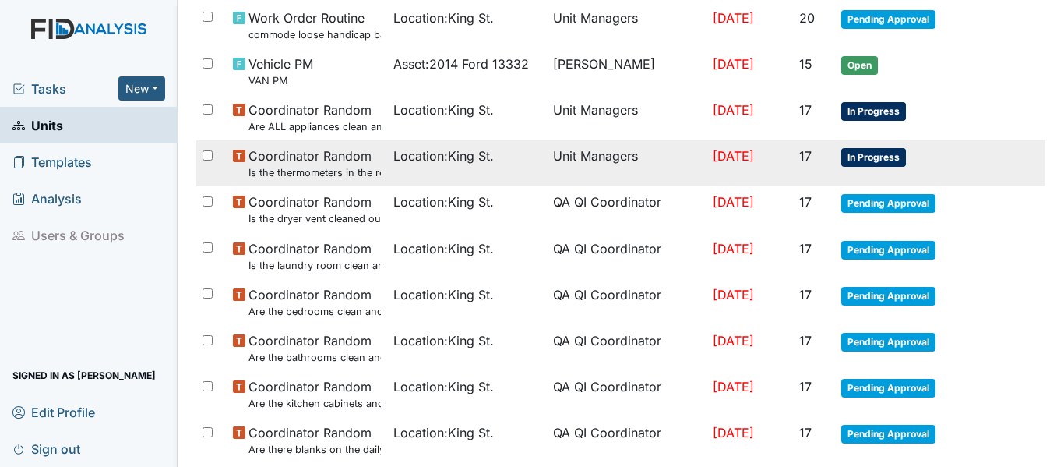
click at [883, 153] on span "In Progress" at bounding box center [873, 157] width 65 height 19
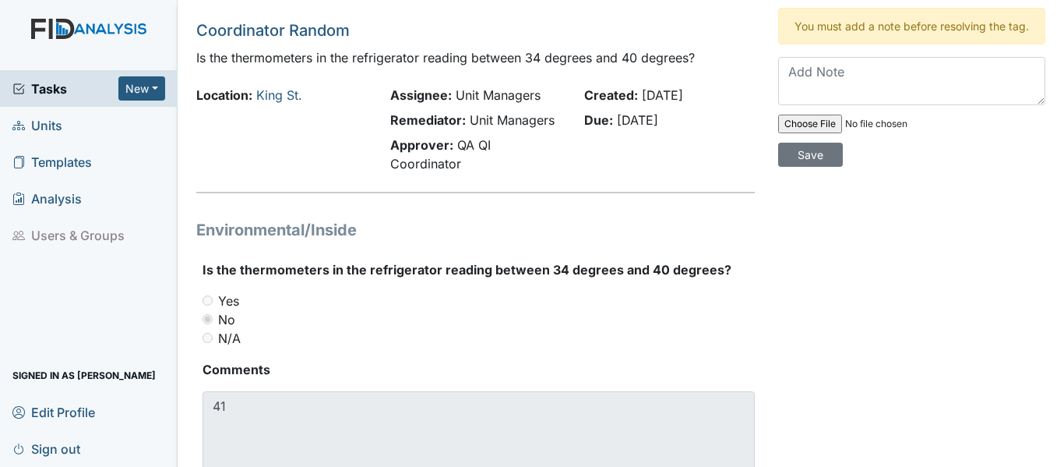
scroll to position [23, 0]
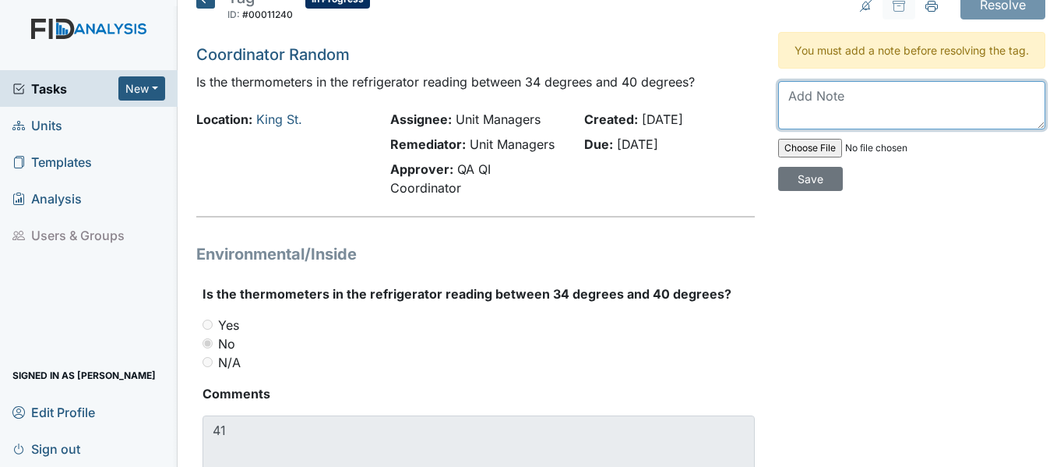
click at [803, 109] on textarea at bounding box center [911, 105] width 267 height 48
type textarea "thermometer rechecked during down time 39 degrees"
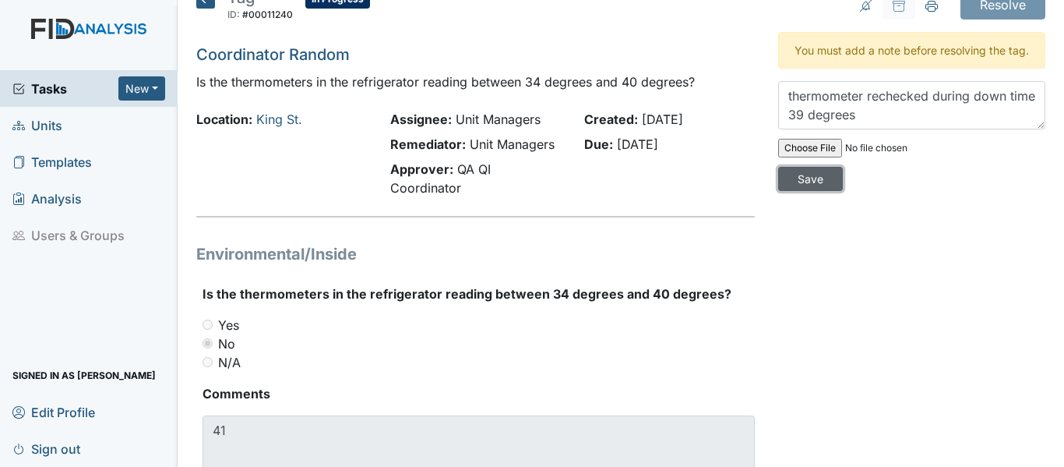
click at [807, 191] on input "Save" at bounding box center [810, 179] width 65 height 24
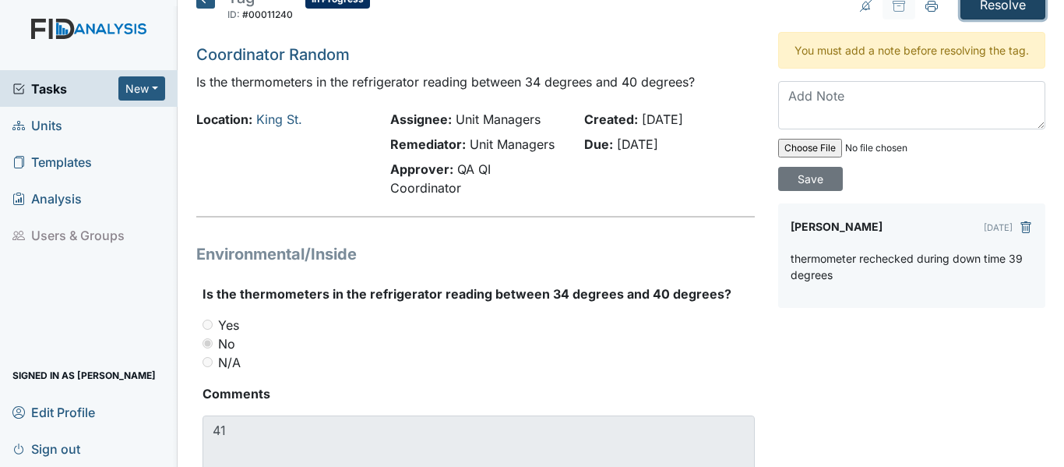
click at [961, 11] on input "Resolve" at bounding box center [1002, 5] width 85 height 30
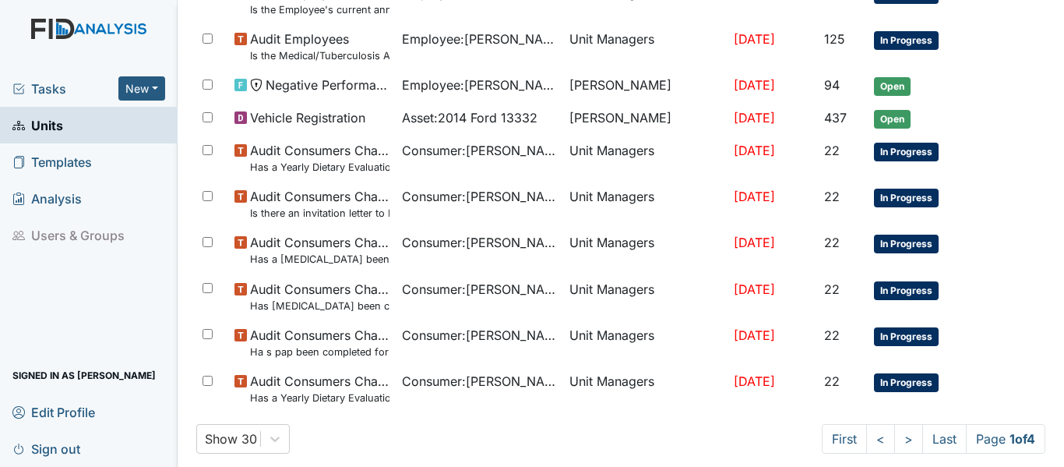
scroll to position [1192, 0]
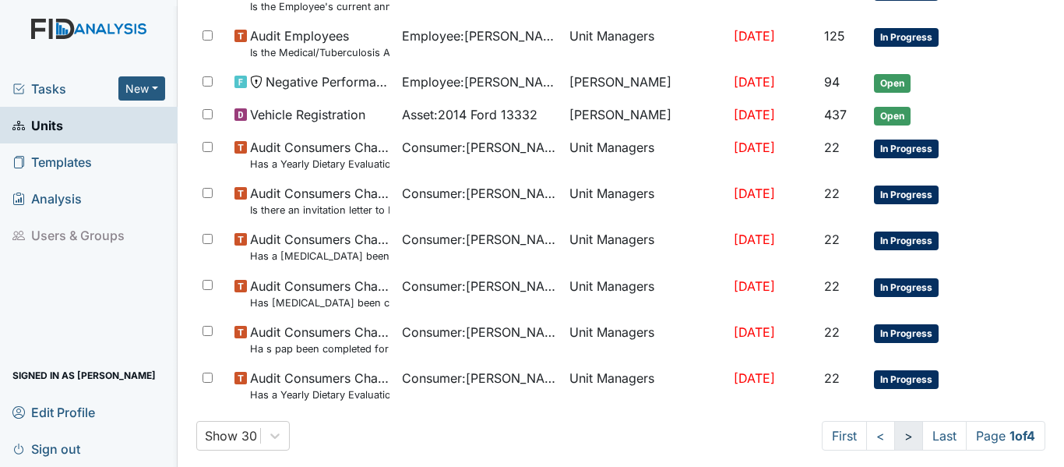
click at [894, 442] on link ">" at bounding box center [908, 436] width 29 height 30
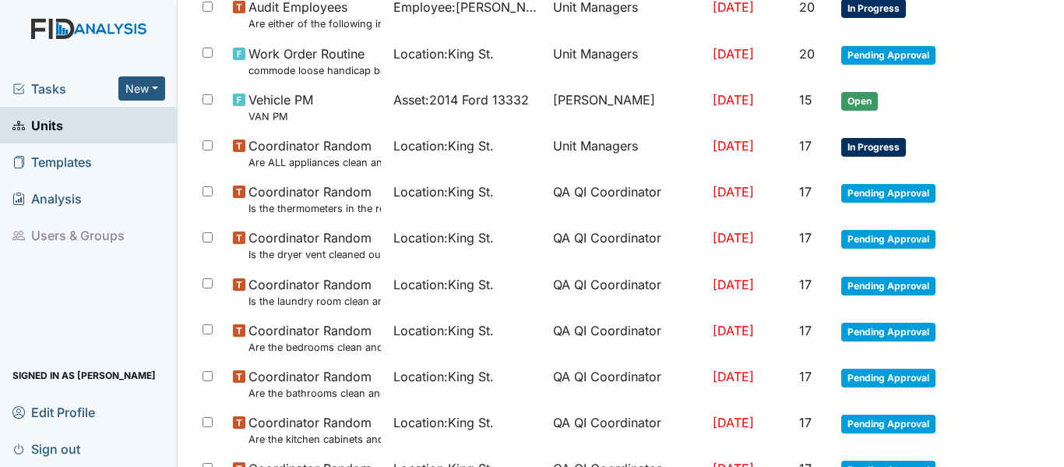
scroll to position [1089, 0]
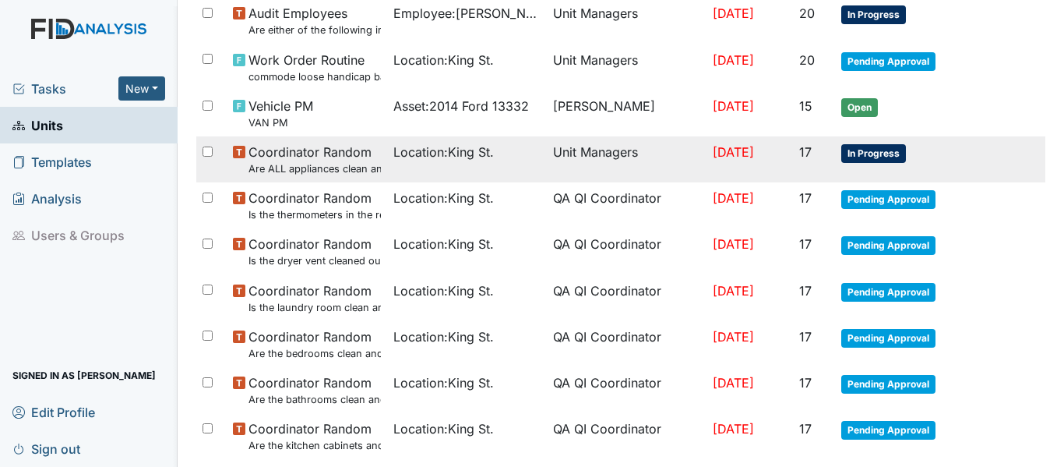
click at [867, 158] on span "In Progress" at bounding box center [873, 153] width 65 height 19
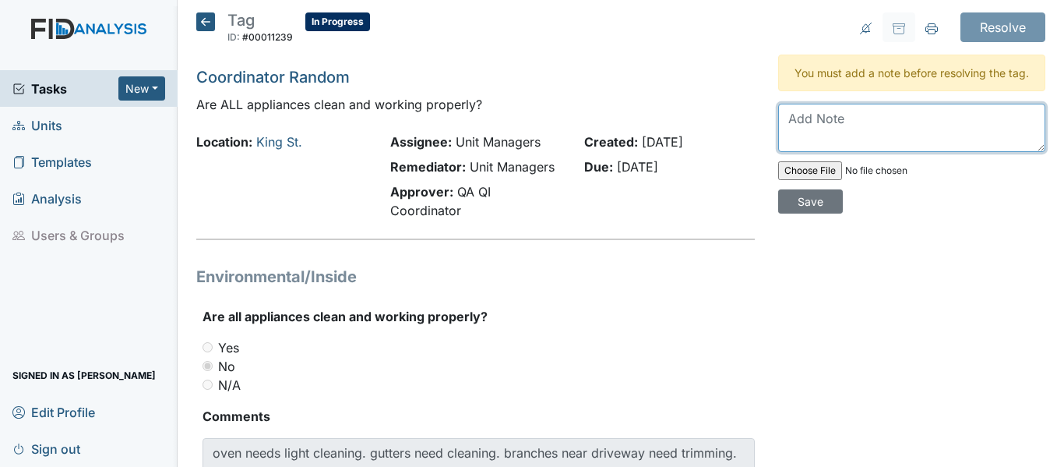
click at [827, 136] on textarea at bounding box center [911, 128] width 267 height 48
type textarea "work order placed for gutters"
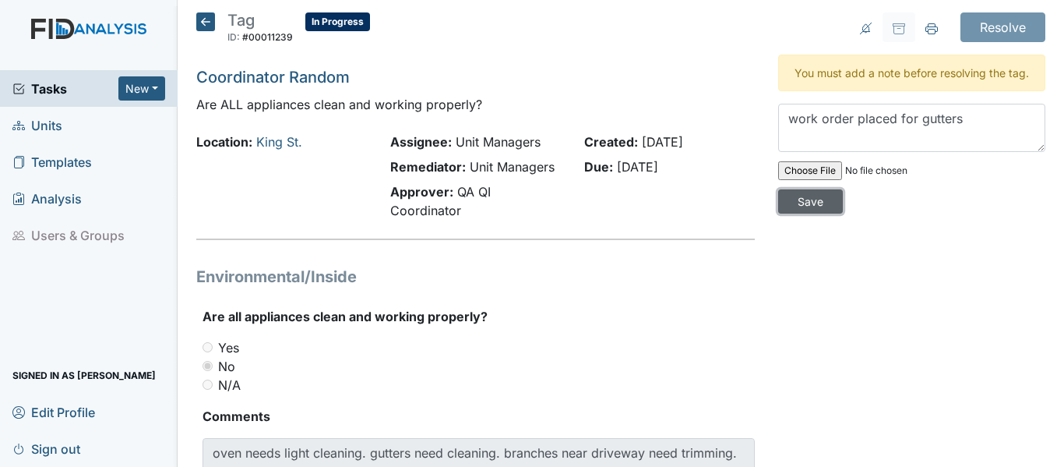
click at [799, 213] on input "Save" at bounding box center [810, 201] width 65 height 24
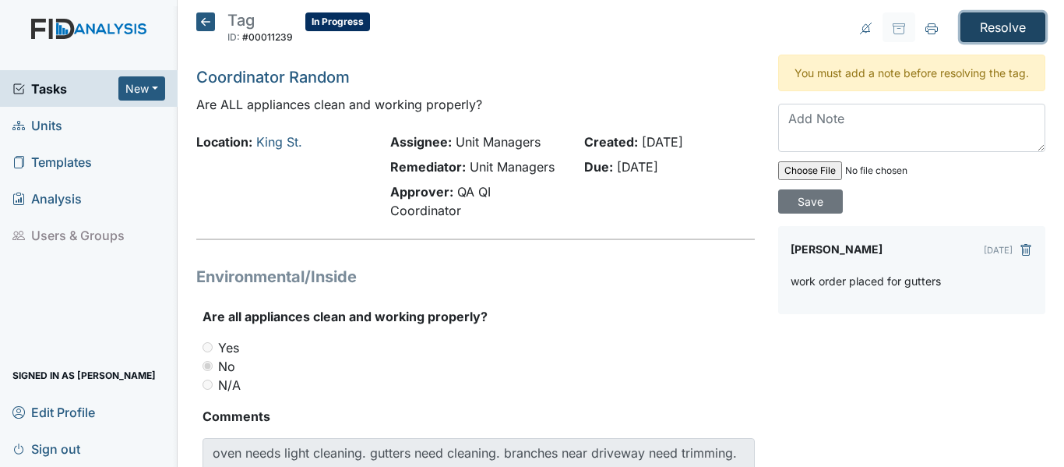
click at [1007, 31] on input "Resolve" at bounding box center [1002, 27] width 85 height 30
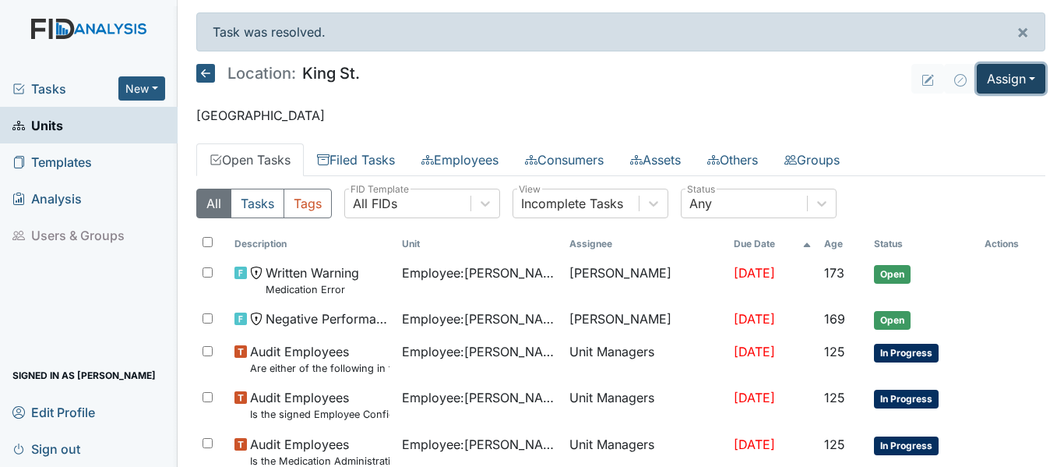
click at [995, 87] on button "Assign" at bounding box center [1011, 79] width 69 height 30
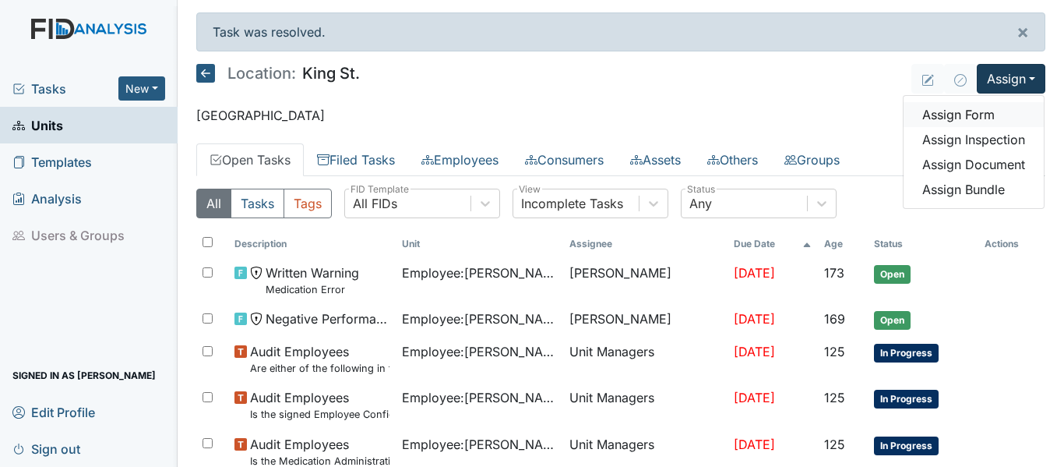
click at [960, 117] on link "Assign Form" at bounding box center [974, 114] width 140 height 25
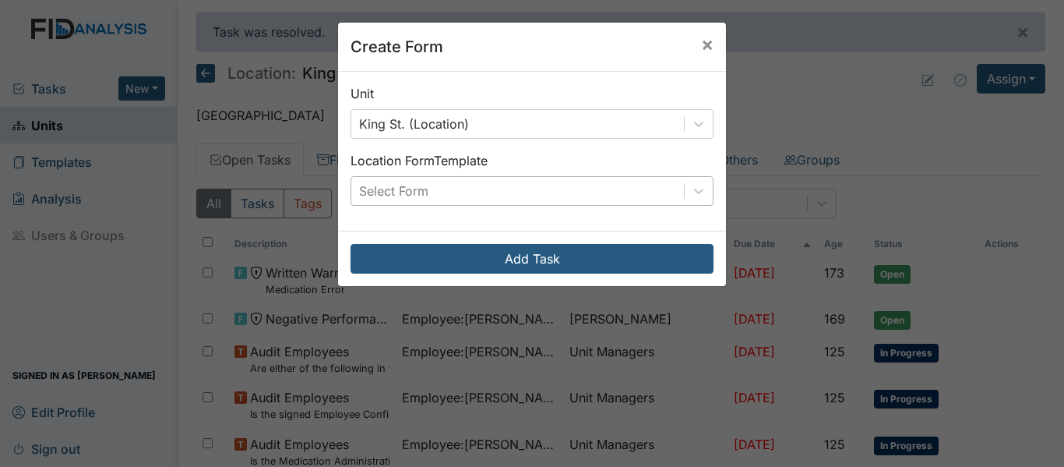
click at [545, 187] on div "Select Form" at bounding box center [517, 191] width 333 height 28
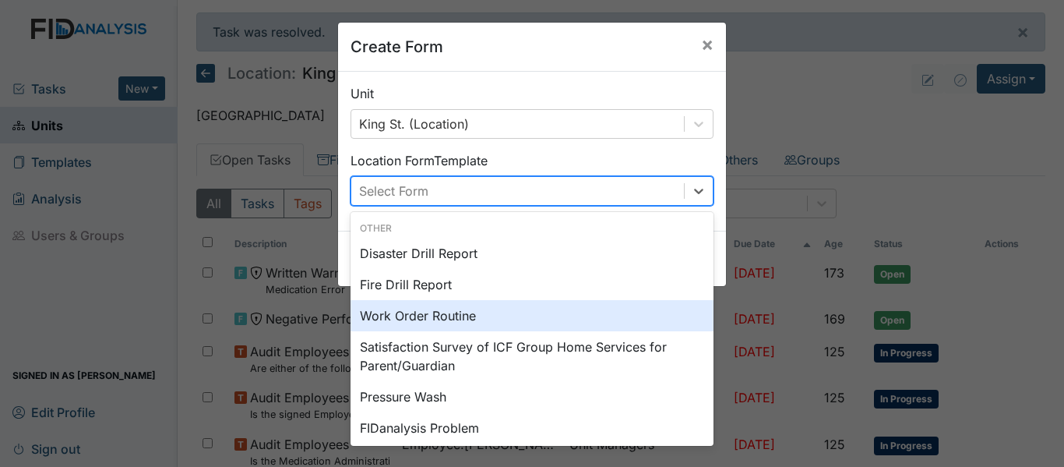
click at [448, 322] on div "Work Order Routine" at bounding box center [532, 315] width 363 height 31
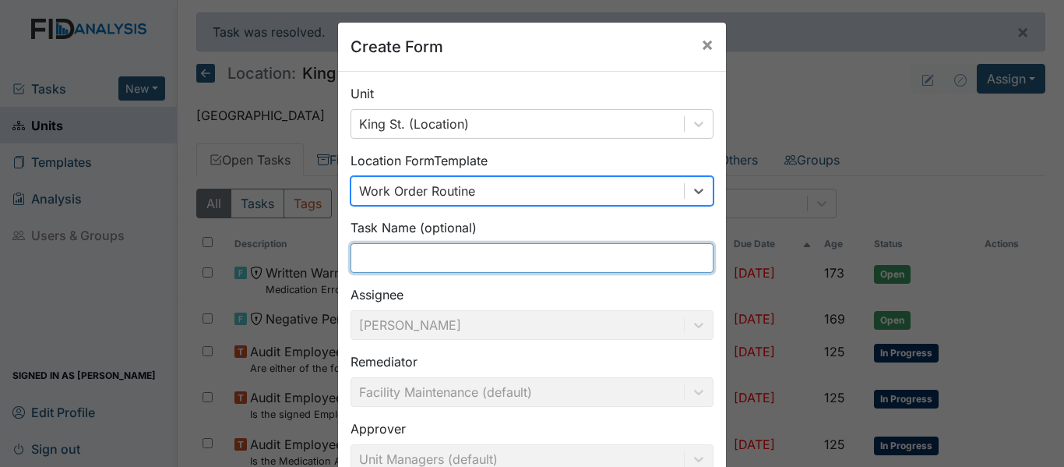
click at [502, 260] on input "text" at bounding box center [532, 258] width 363 height 30
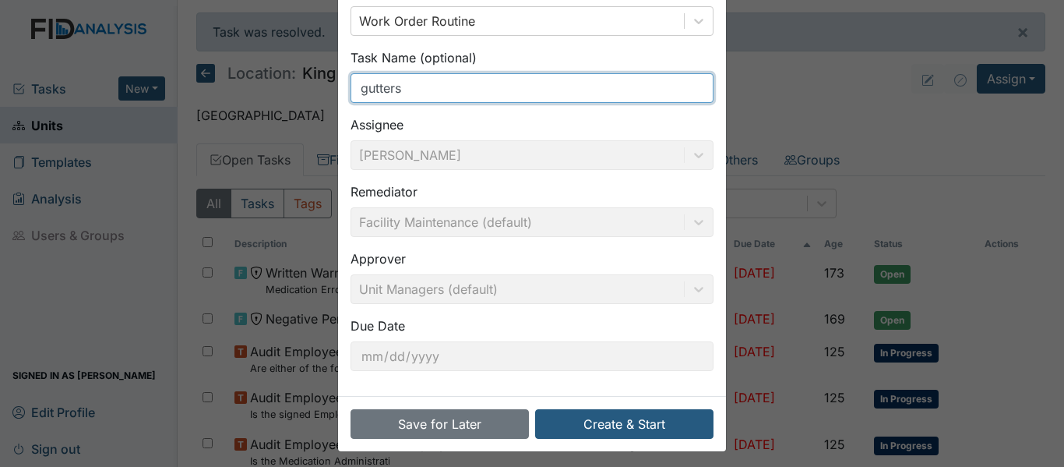
scroll to position [177, 0]
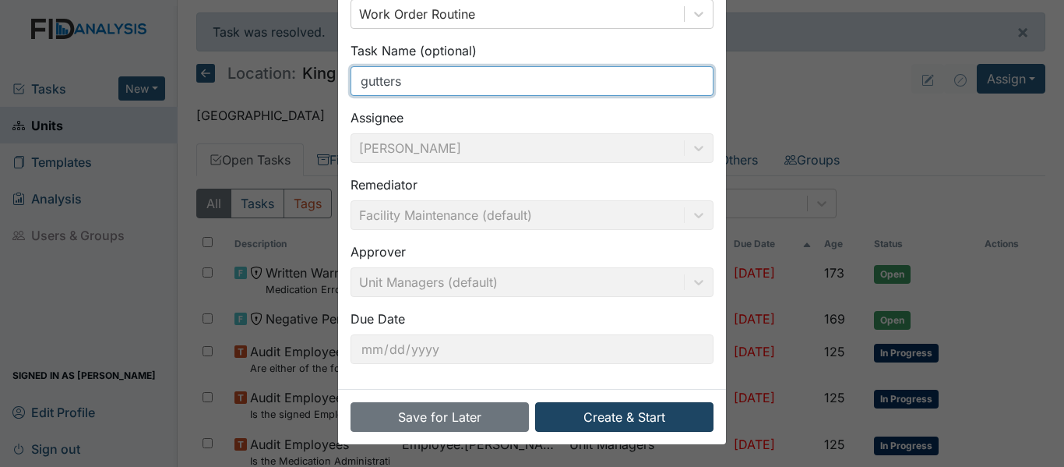
type input "gutters"
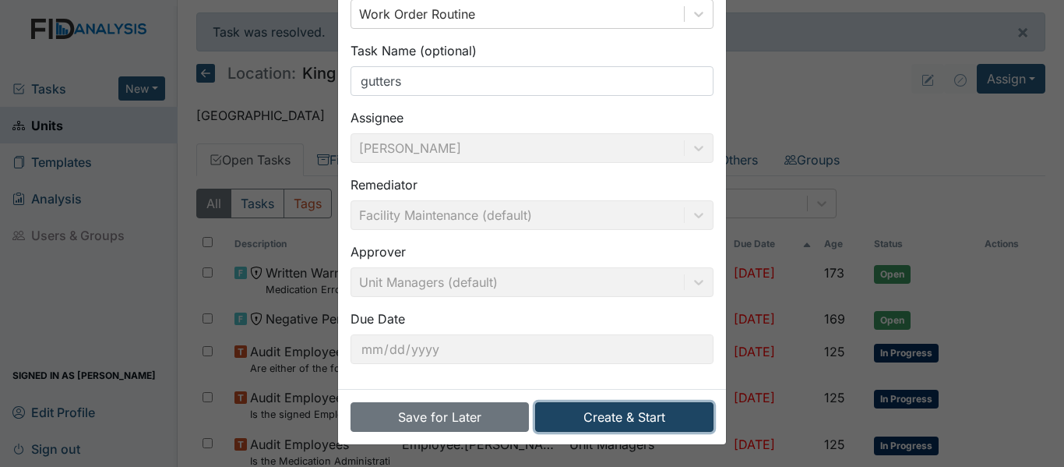
click at [574, 412] on button "Create & Start" at bounding box center [624, 417] width 178 height 30
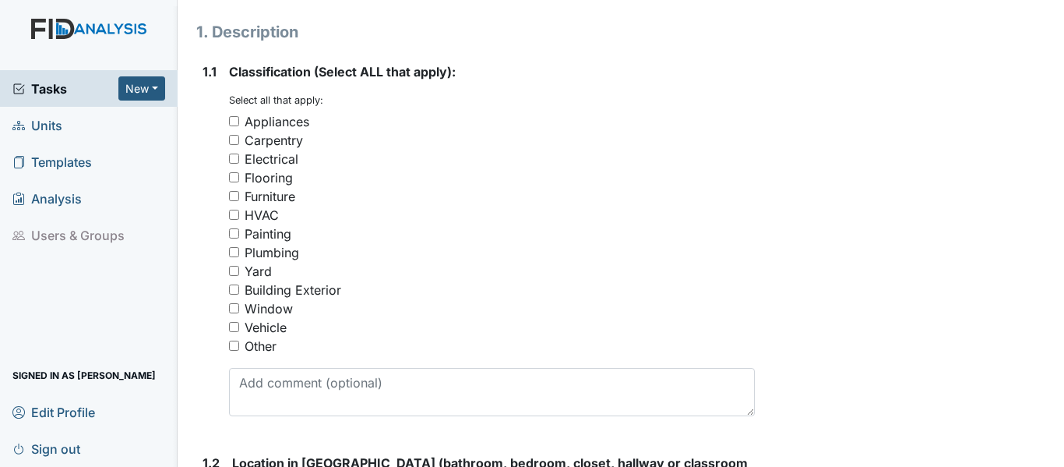
scroll to position [246, 0]
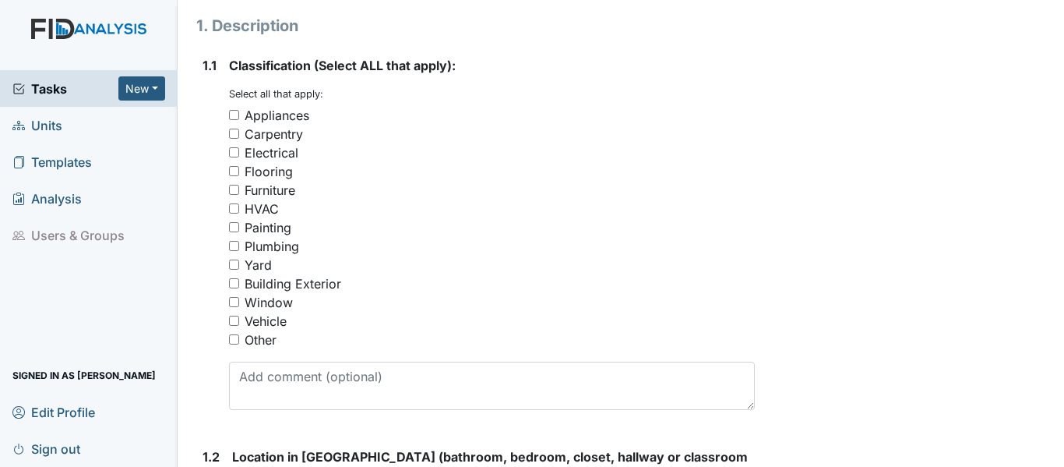
click at [260, 283] on div "Building Exterior" at bounding box center [293, 283] width 97 height 19
click at [239, 283] on input "Building Exterior" at bounding box center [234, 283] width 10 height 10
checkbox input "true"
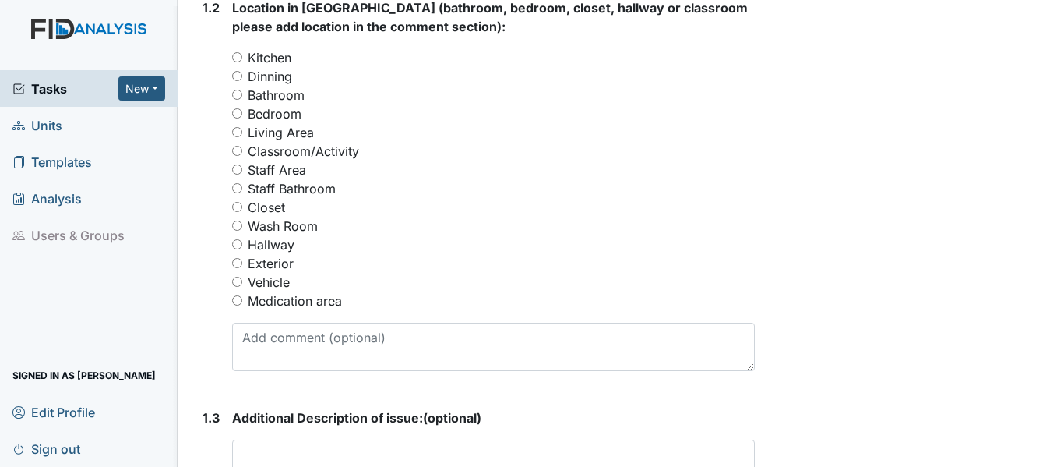
scroll to position [701, 0]
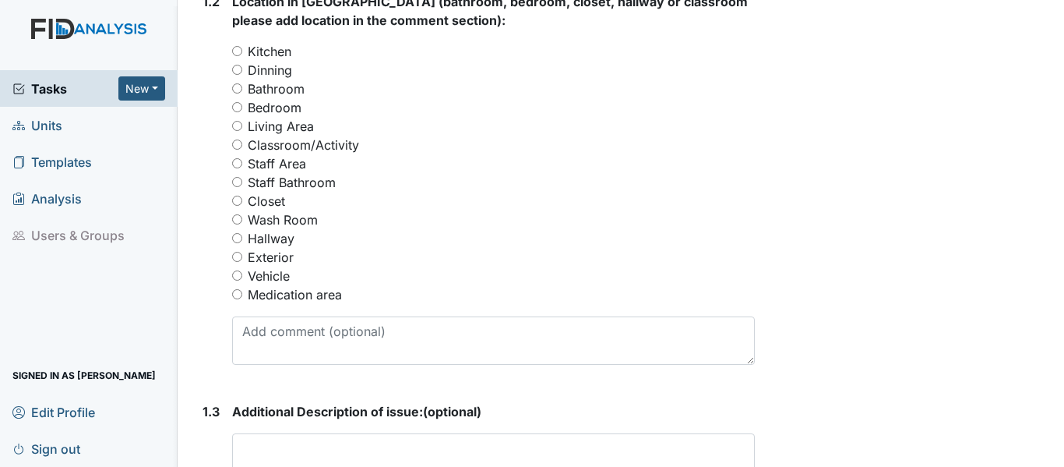
click at [274, 254] on label "Exterior" at bounding box center [271, 257] width 46 height 19
click at [242, 254] on input "Exterior" at bounding box center [237, 257] width 10 height 10
radio input "true"
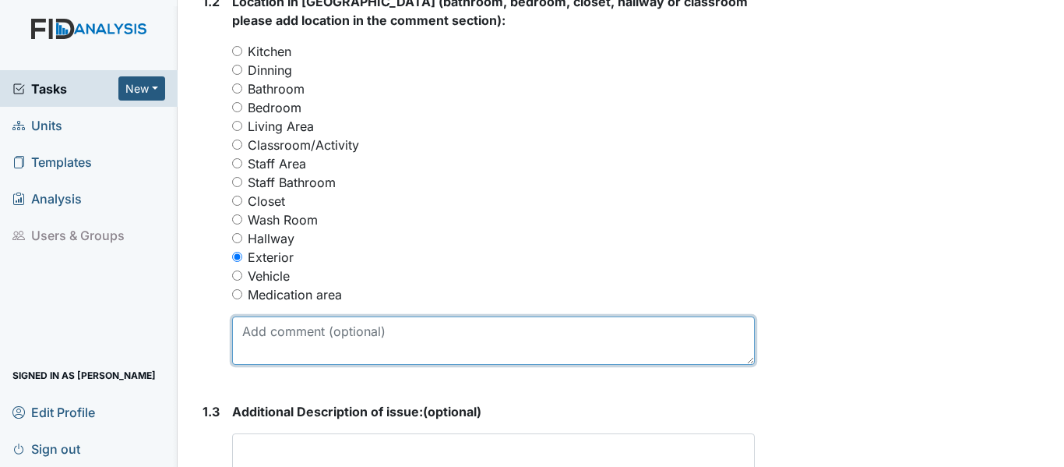
click at [266, 344] on textarea at bounding box center [493, 340] width 523 height 48
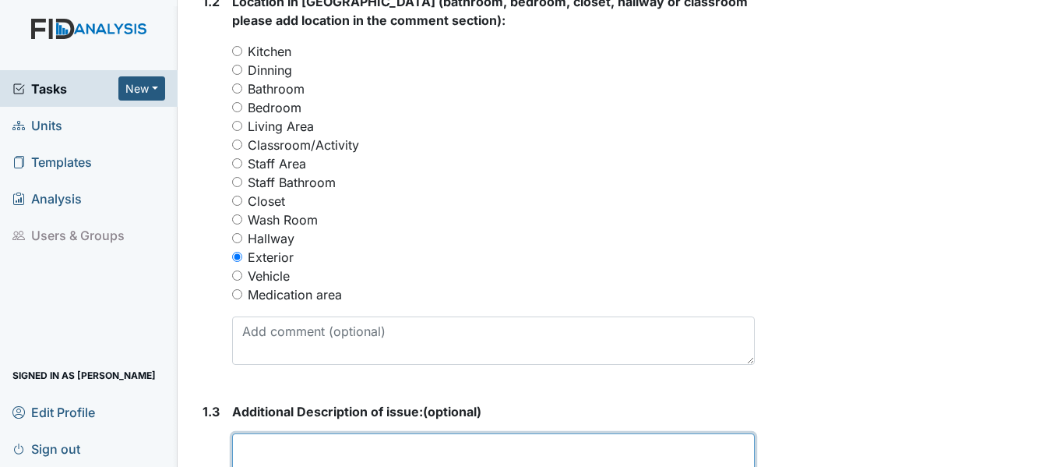
click at [270, 434] on textarea at bounding box center [493, 457] width 523 height 48
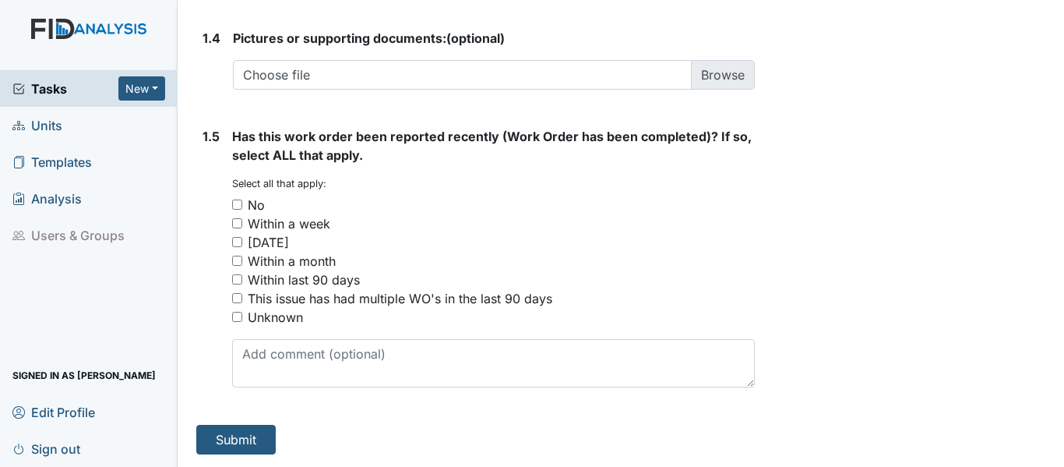
type textarea "Clean gutters"
click at [253, 205] on div "No" at bounding box center [256, 205] width 17 height 19
click at [242, 205] on input "No" at bounding box center [237, 204] width 10 height 10
checkbox input "true"
click at [239, 439] on button "Submit" at bounding box center [235, 440] width 79 height 30
